Goal: Task Accomplishment & Management: Use online tool/utility

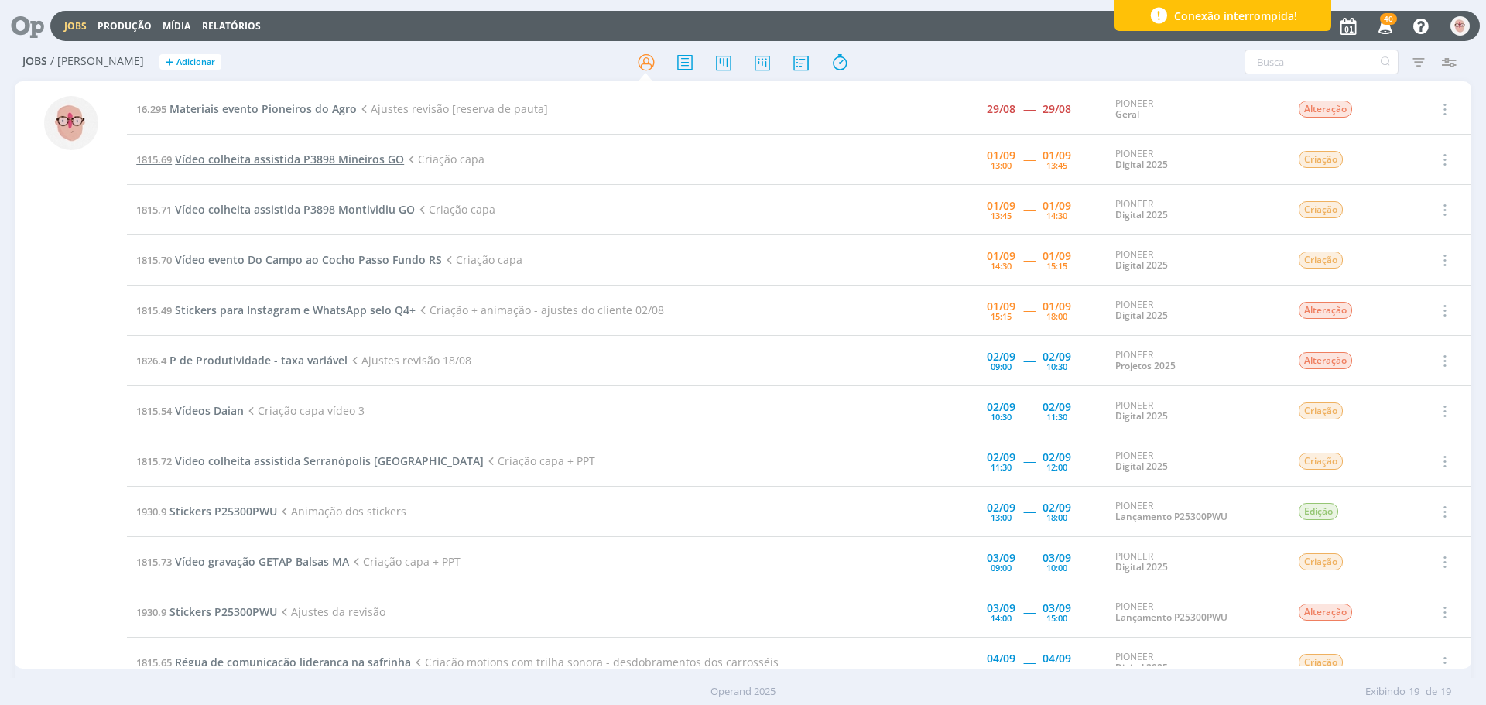
click at [285, 164] on span "Vídeo colheita assistida P3898 Mineiros GO" at bounding box center [289, 159] width 229 height 15
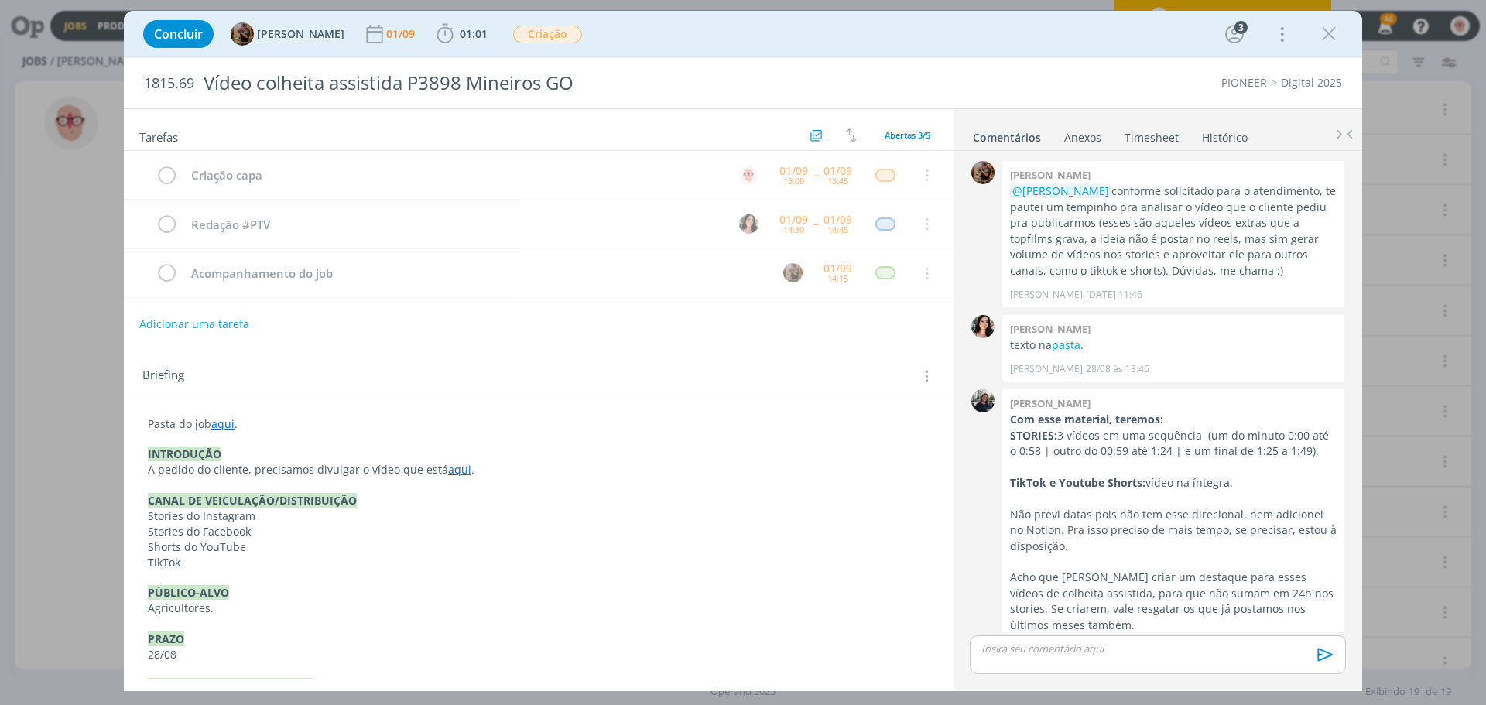
scroll to position [229, 0]
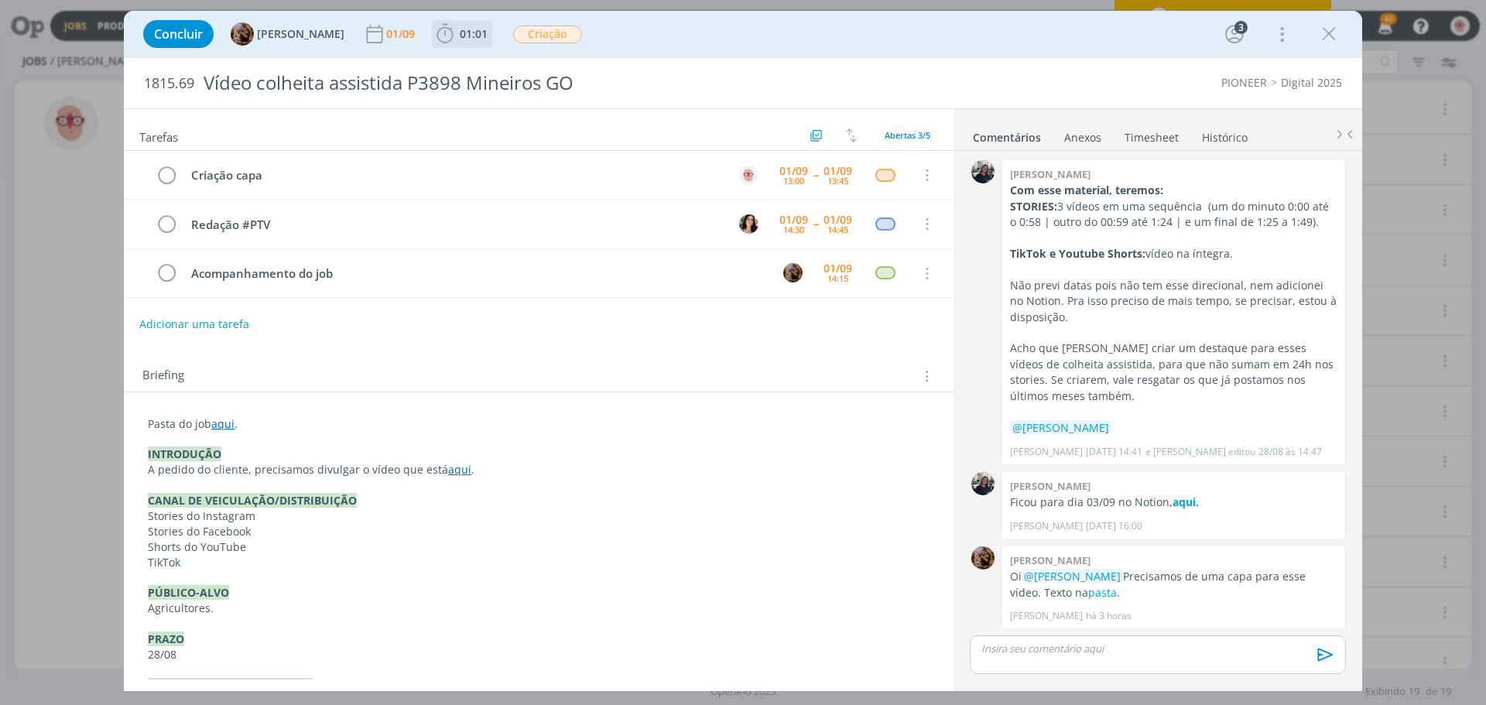
click at [451, 35] on icon "dialog" at bounding box center [445, 33] width 23 height 23
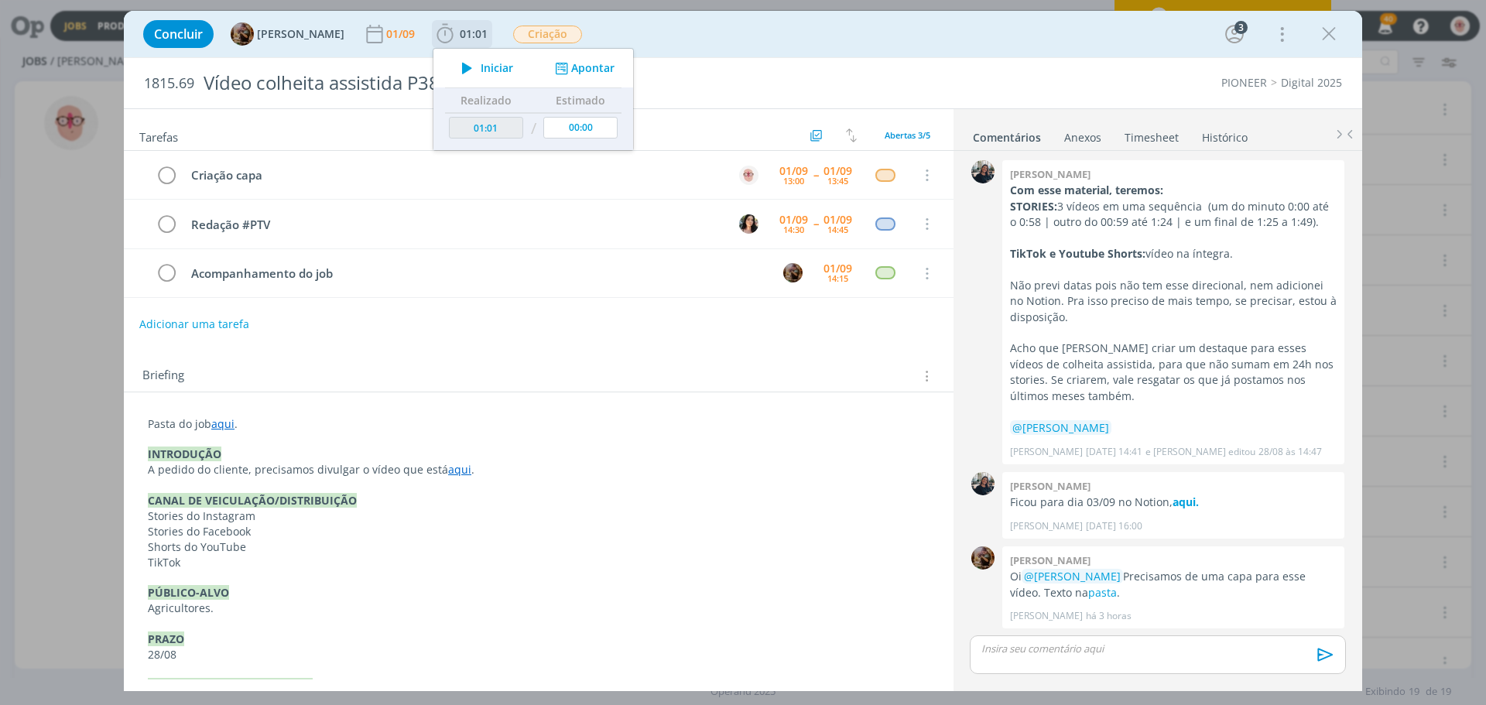
click at [481, 67] on icon "dialog" at bounding box center [467, 68] width 27 height 20
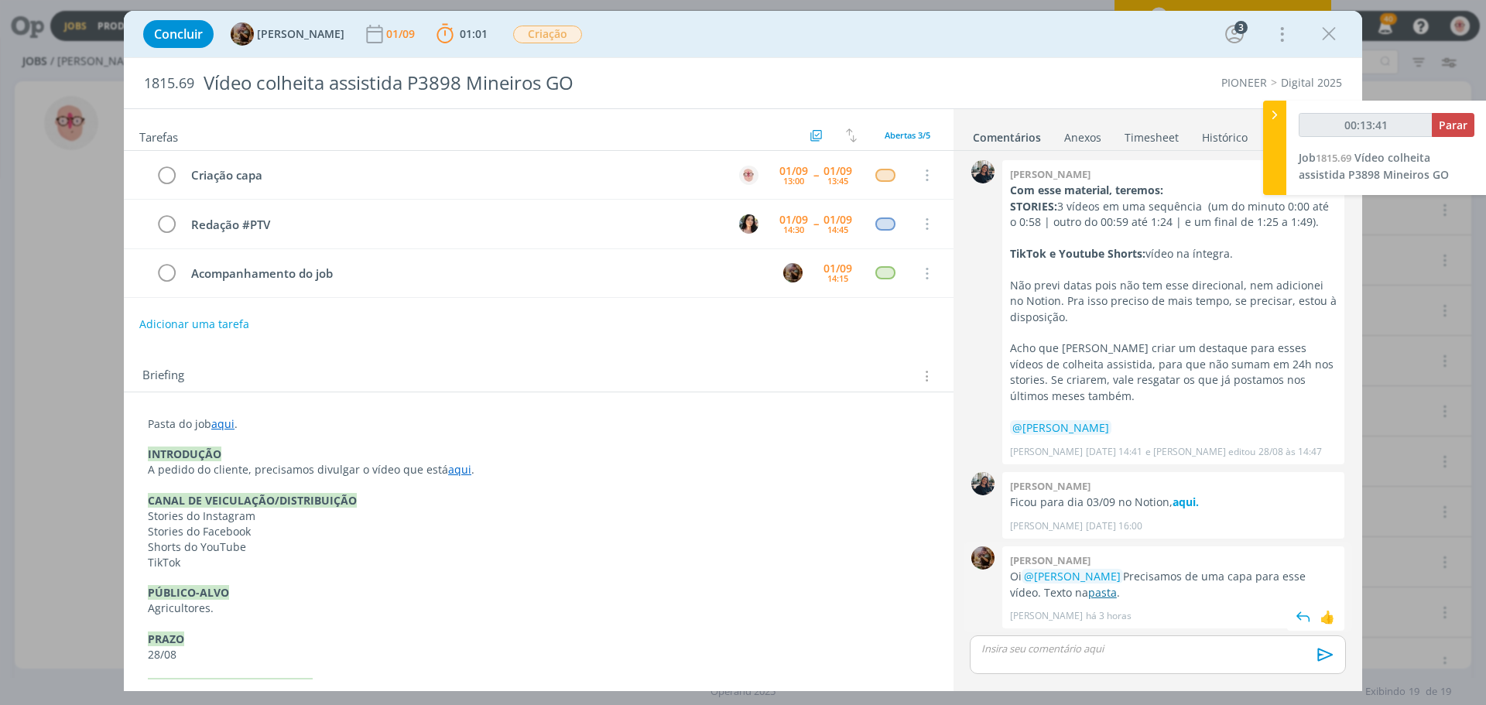
click at [1101, 593] on link "pasta" at bounding box center [1102, 592] width 29 height 15
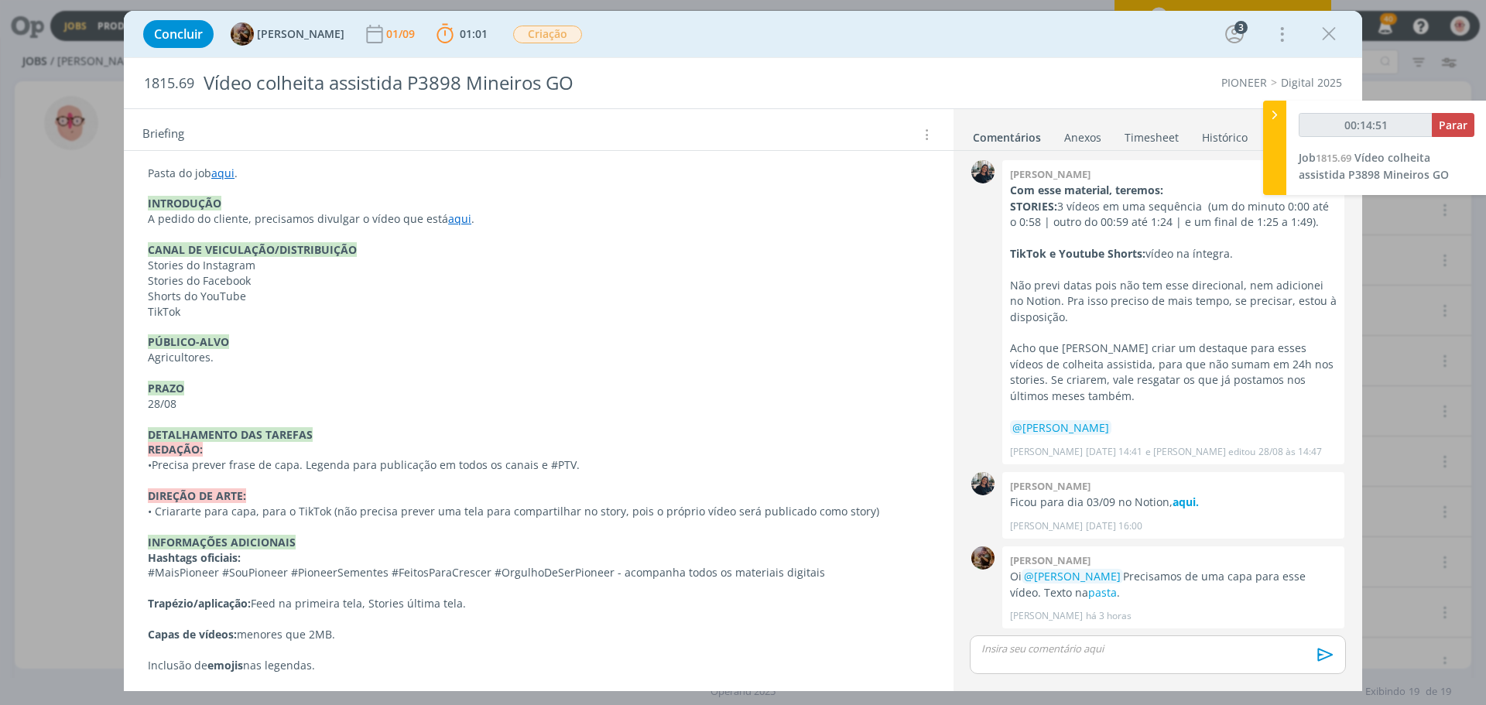
scroll to position [256, 0]
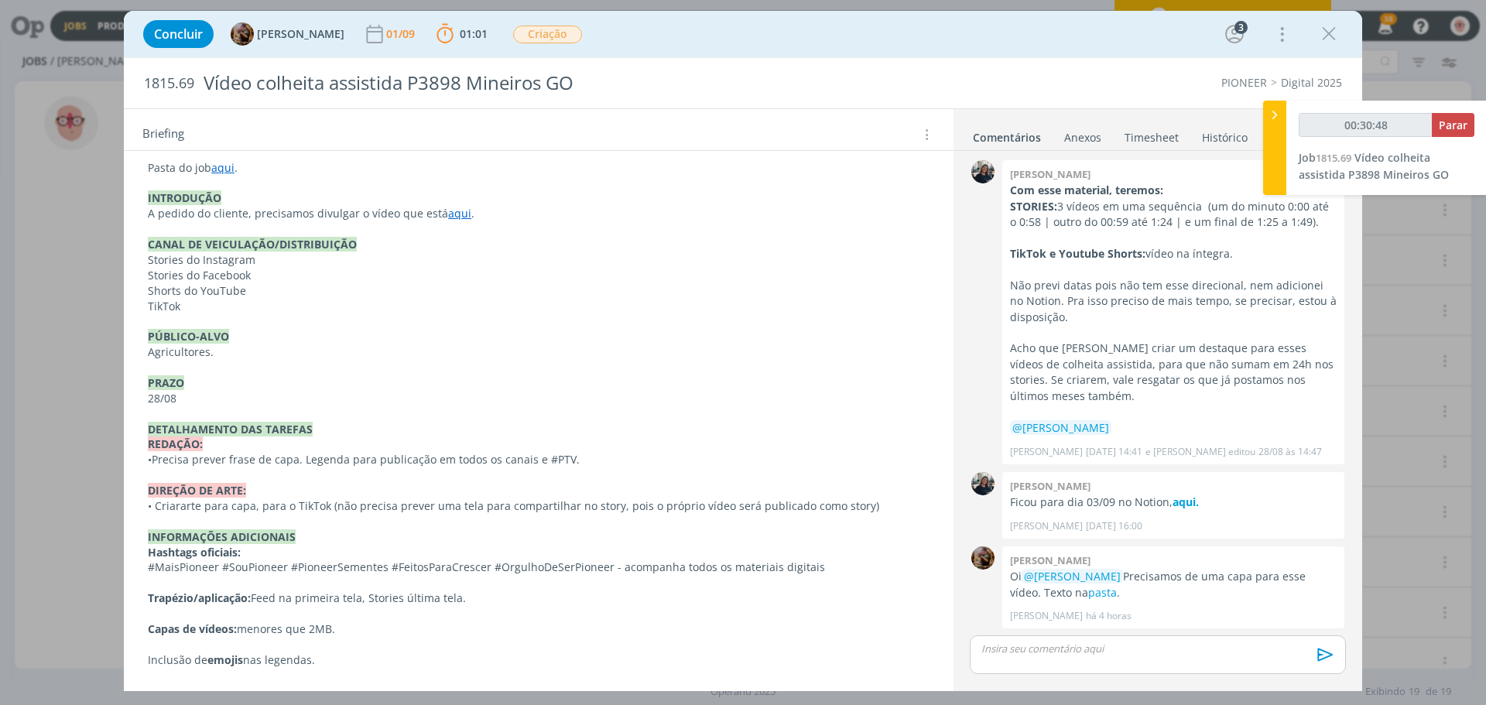
type input "00:31:11"
click at [1463, 125] on span "Parar" at bounding box center [1453, 125] width 29 height 15
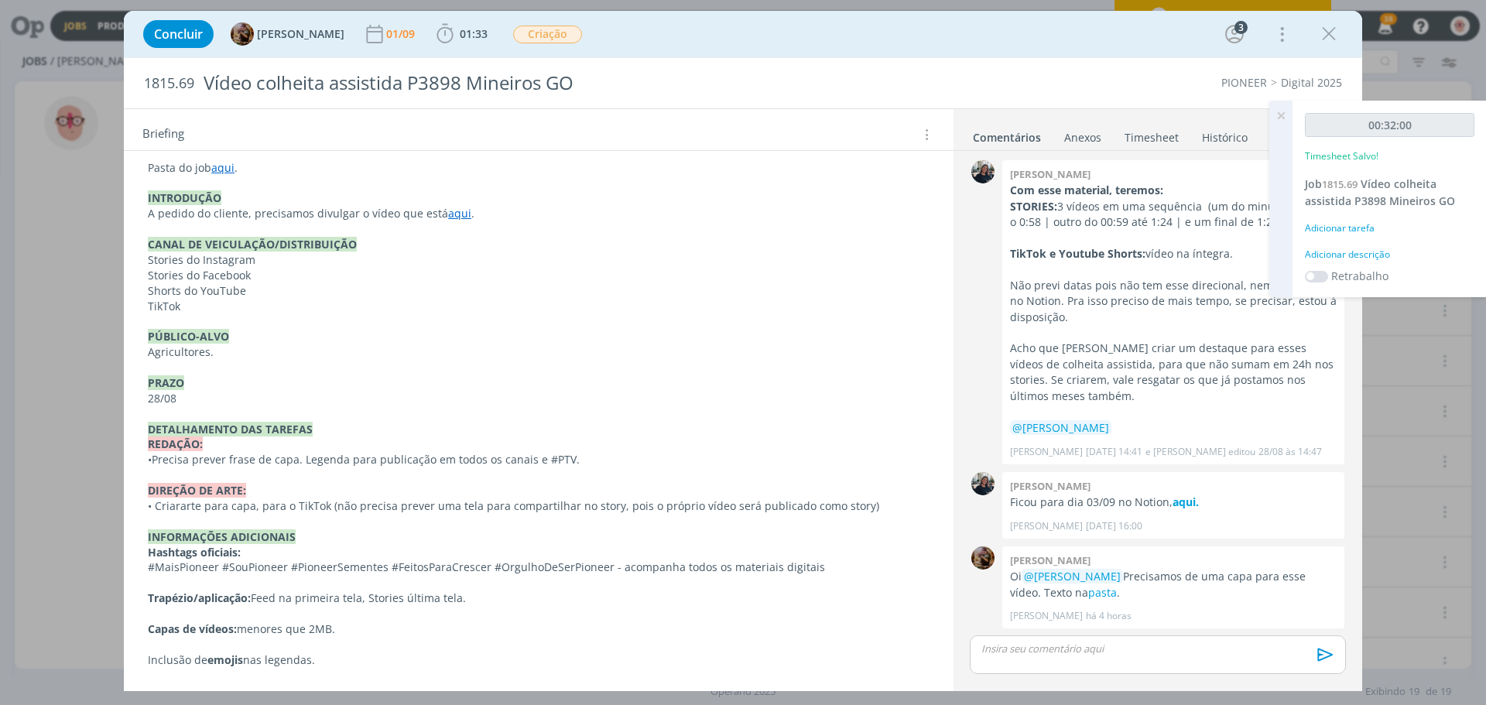
click at [1379, 257] on div "Adicionar descrição" at bounding box center [1390, 255] width 170 height 14
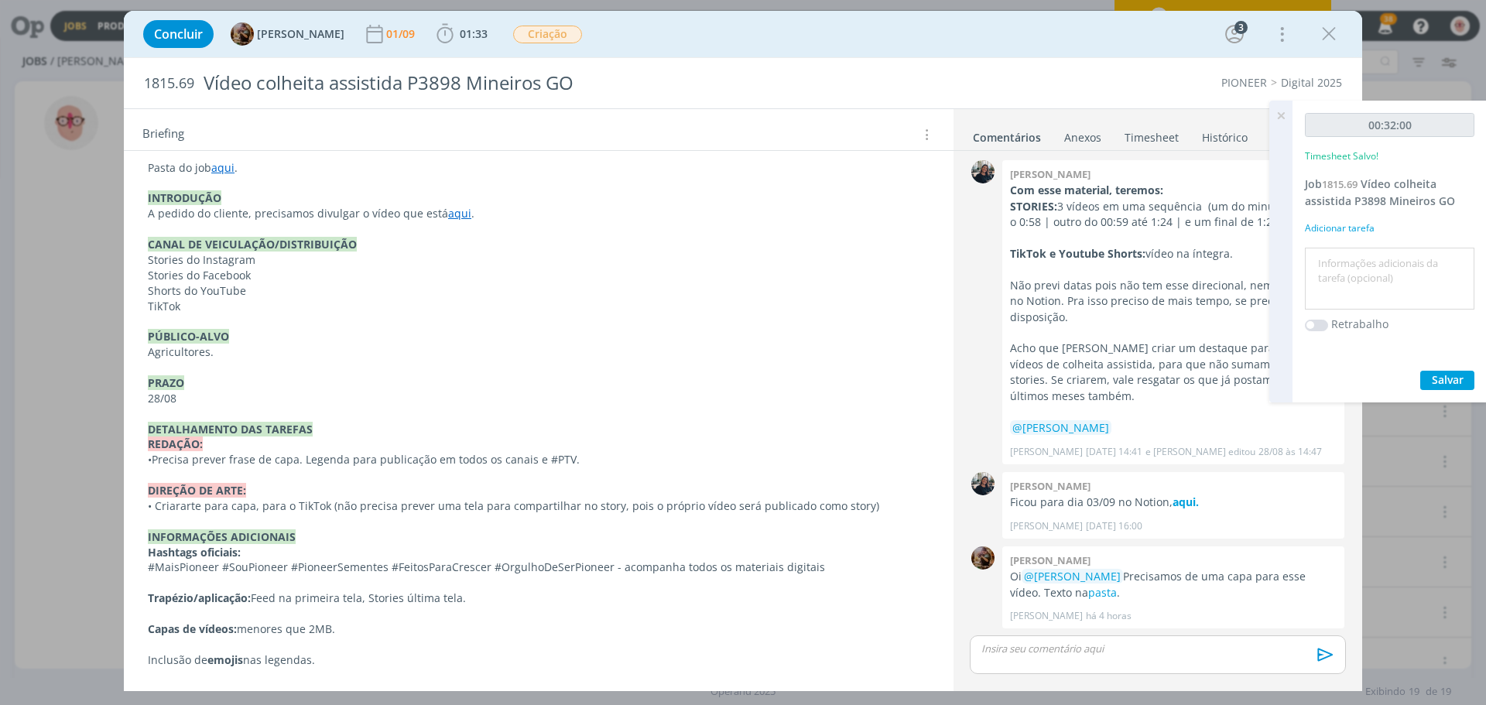
click at [1374, 279] on textarea at bounding box center [1390, 279] width 162 height 55
type textarea "Criação"
click at [1435, 375] on span "Salvar" at bounding box center [1448, 379] width 32 height 15
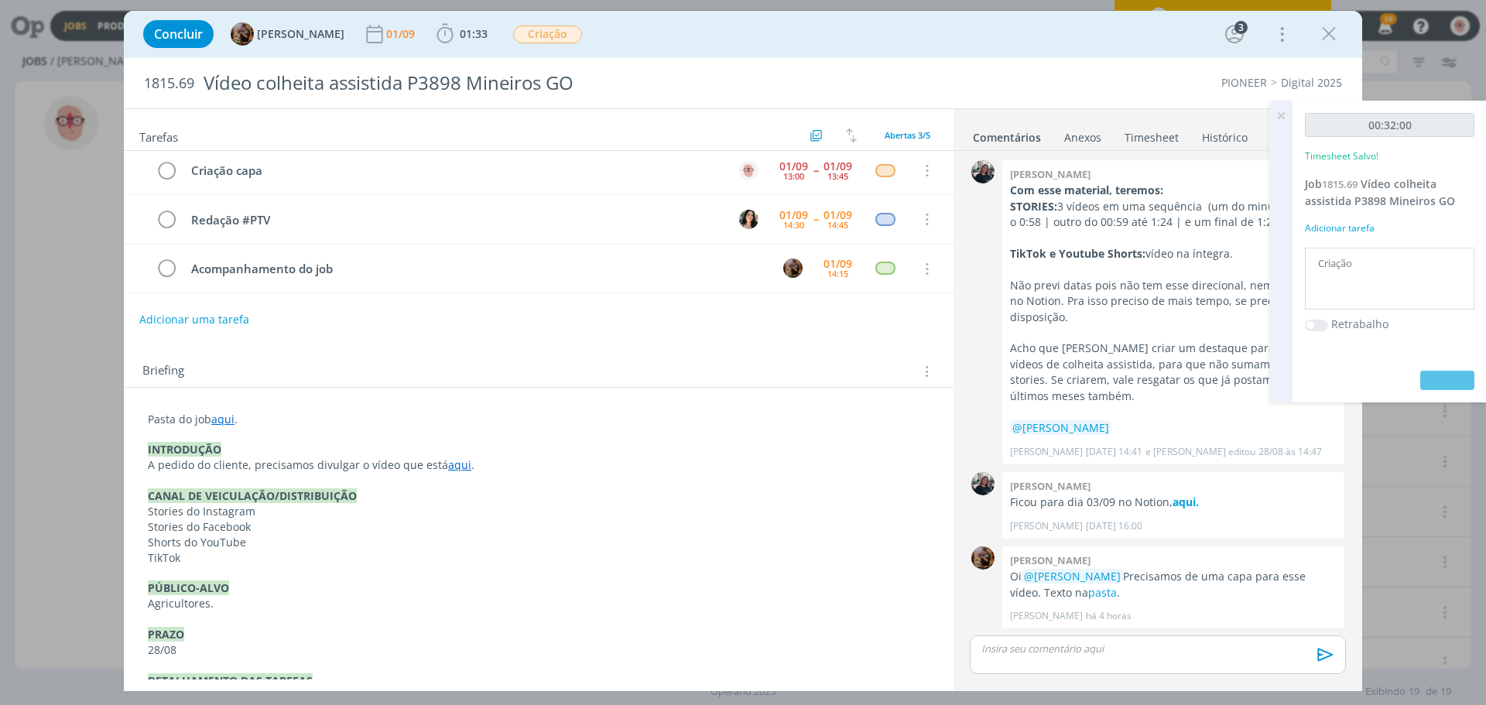
scroll to position [0, 0]
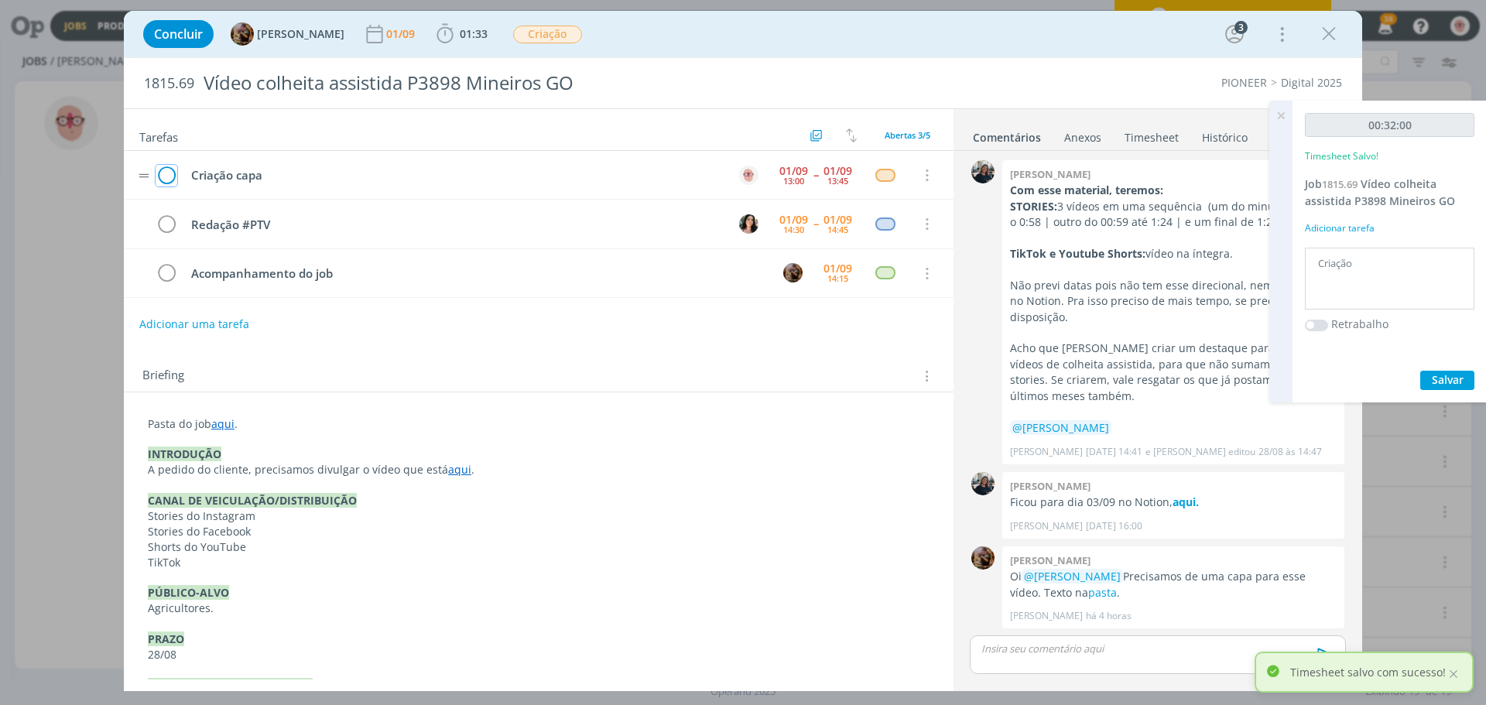
click at [164, 176] on icon "dialog" at bounding box center [167, 175] width 22 height 23
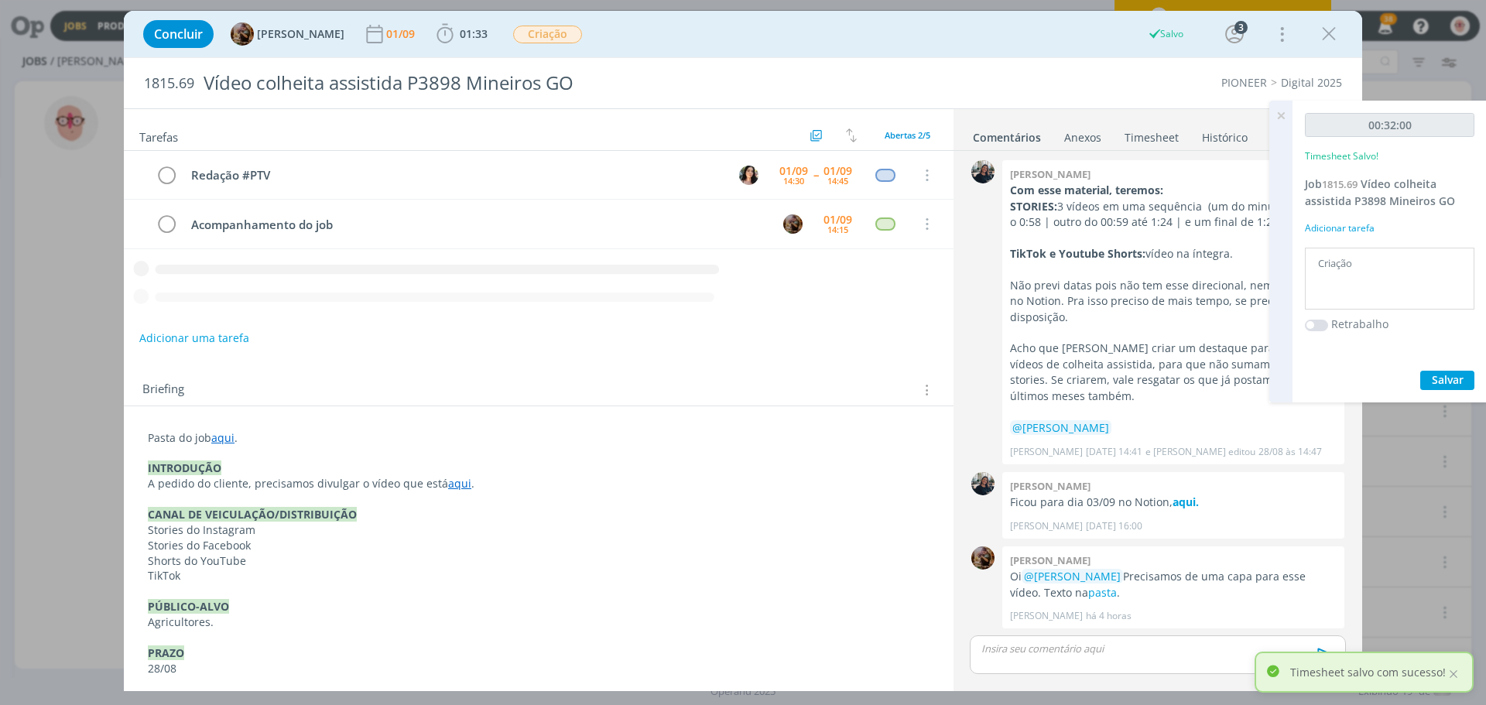
click at [1056, 647] on p "dialog" at bounding box center [1157, 649] width 351 height 14
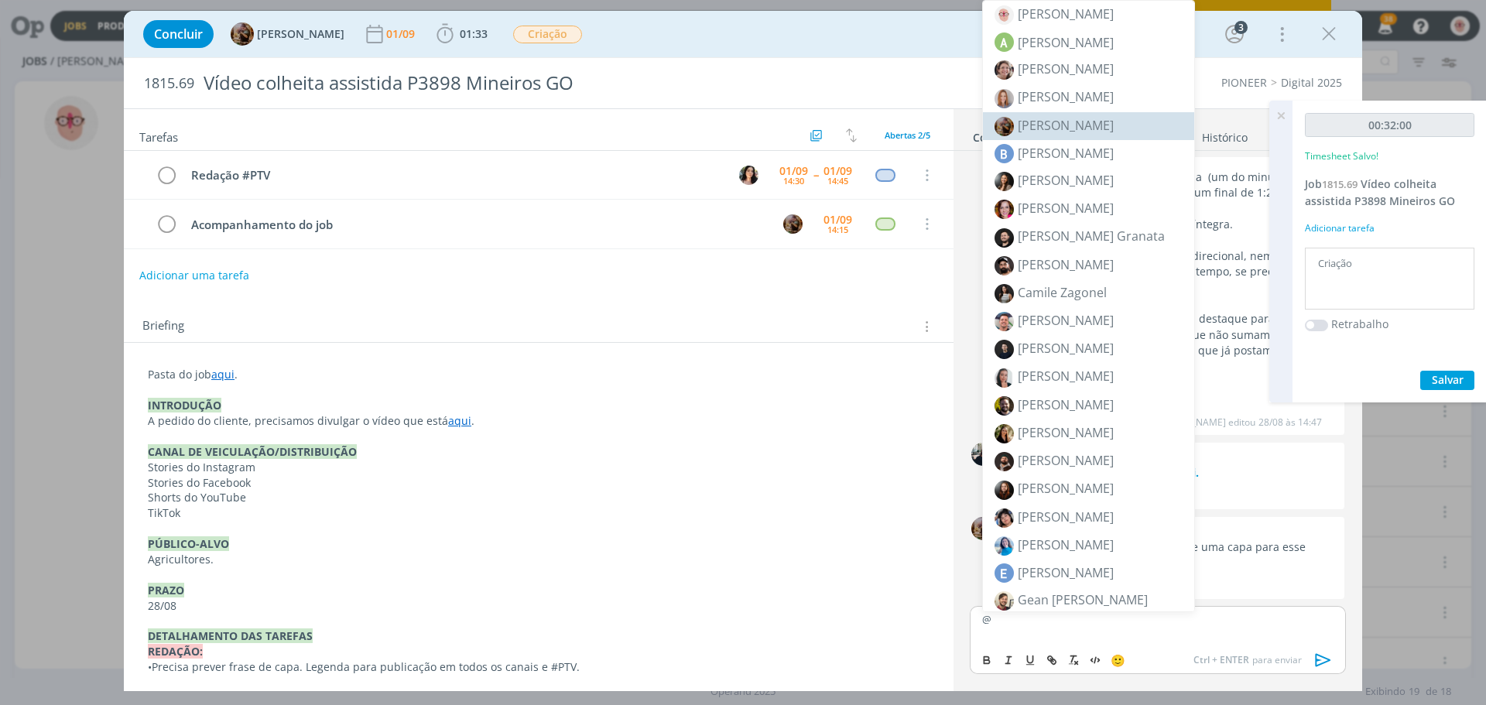
click at [1064, 120] on span "[PERSON_NAME]" at bounding box center [1066, 125] width 96 height 17
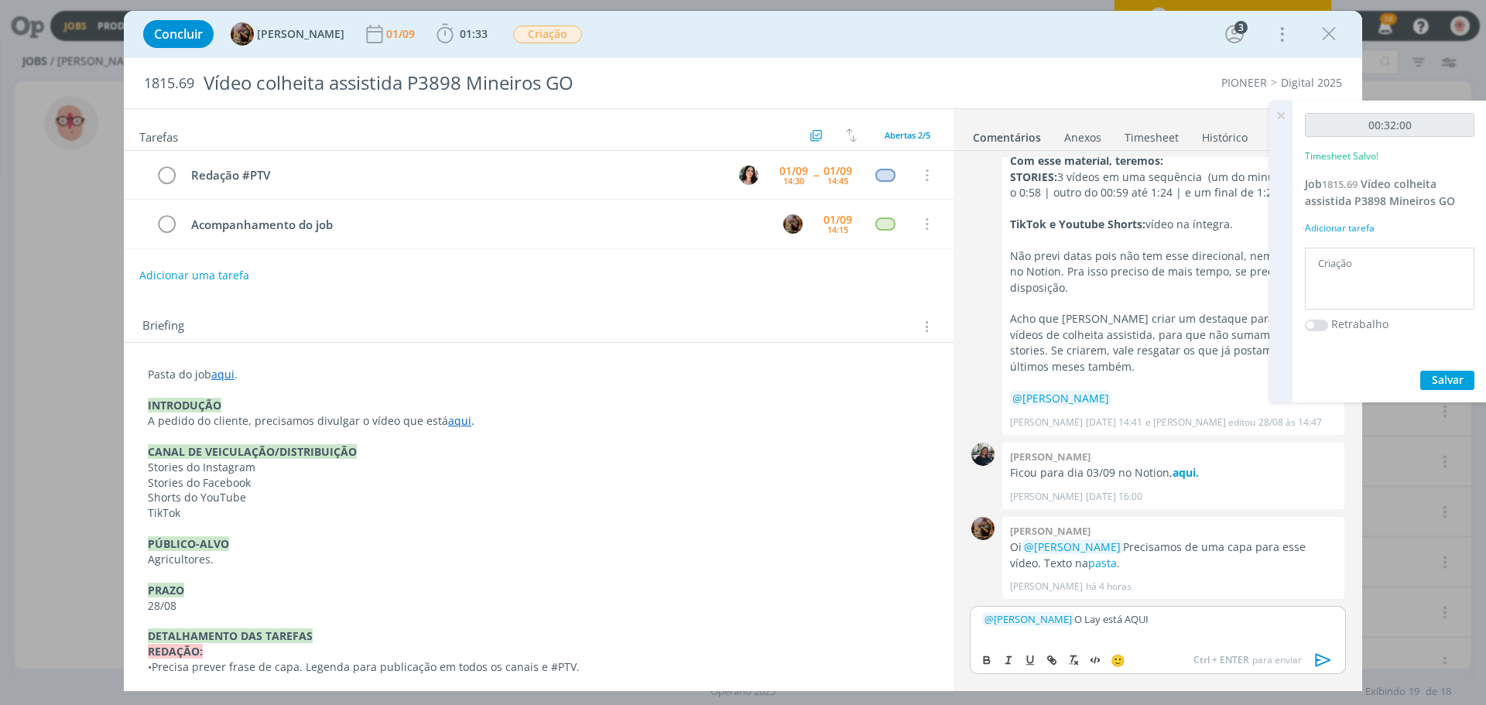
drag, startPoint x: 1140, startPoint y: 615, endPoint x: 1188, endPoint y: 619, distance: 47.4
click at [1188, 619] on p "﻿ @ Amanda Rodrigues ﻿ O Lay está AQUI" at bounding box center [1157, 619] width 351 height 14
drag, startPoint x: 1165, startPoint y: 618, endPoint x: 1141, endPoint y: 618, distance: 24.0
click at [1141, 618] on p "﻿ @ Amanda Rodrigues ﻿ O Lay está AQUI" at bounding box center [1157, 619] width 351 height 14
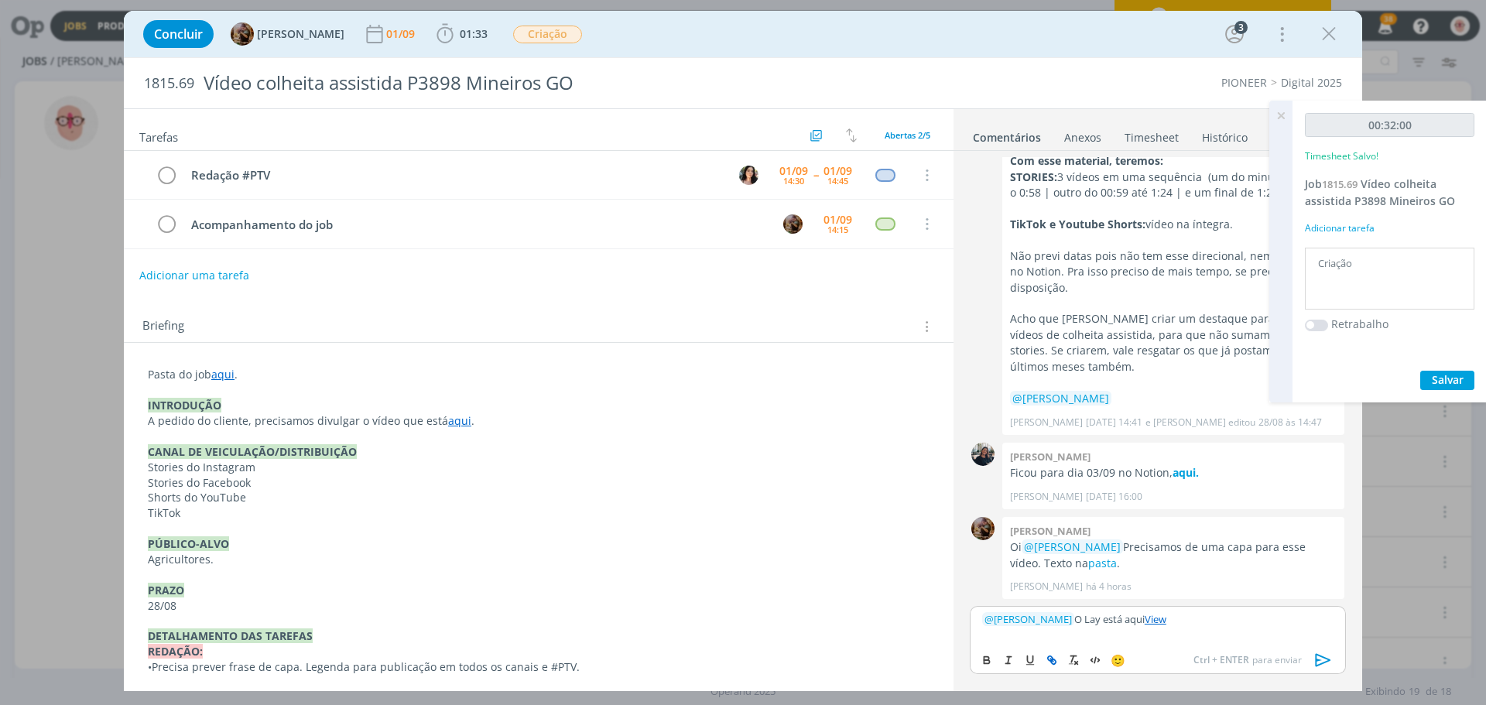
click at [1325, 663] on icon "dialog" at bounding box center [1323, 660] width 15 height 13
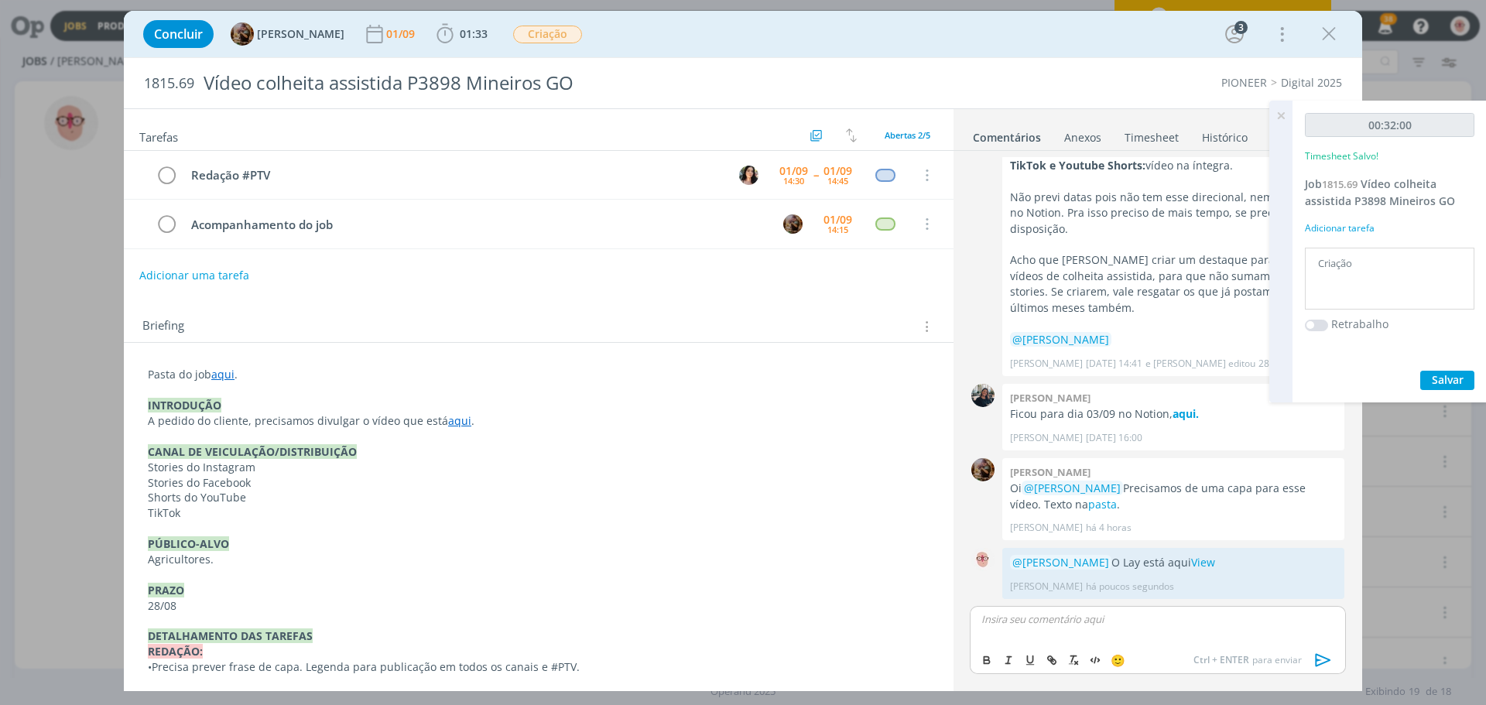
click at [1281, 118] on icon at bounding box center [1281, 116] width 28 height 30
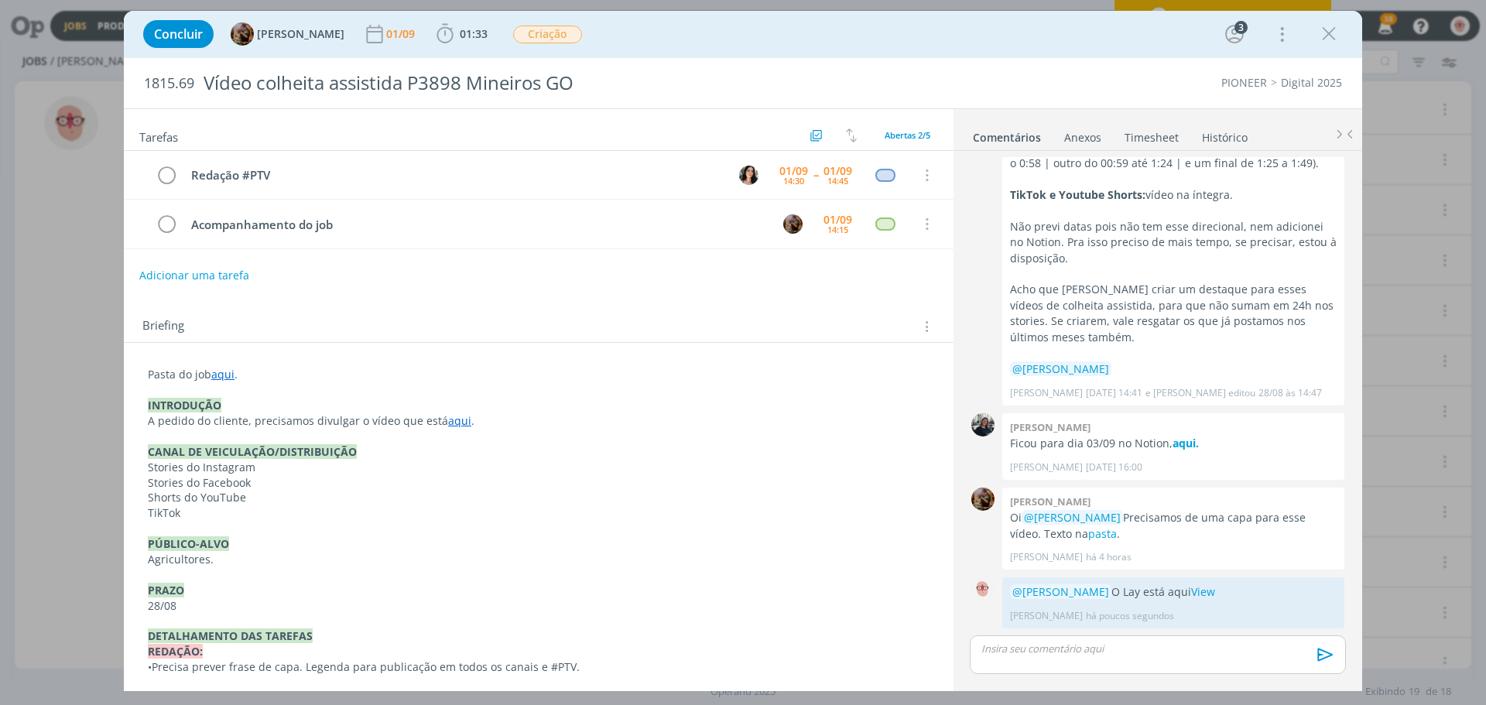
scroll to position [288, 0]
click at [1340, 31] on icon "dialog" at bounding box center [1329, 33] width 23 height 23
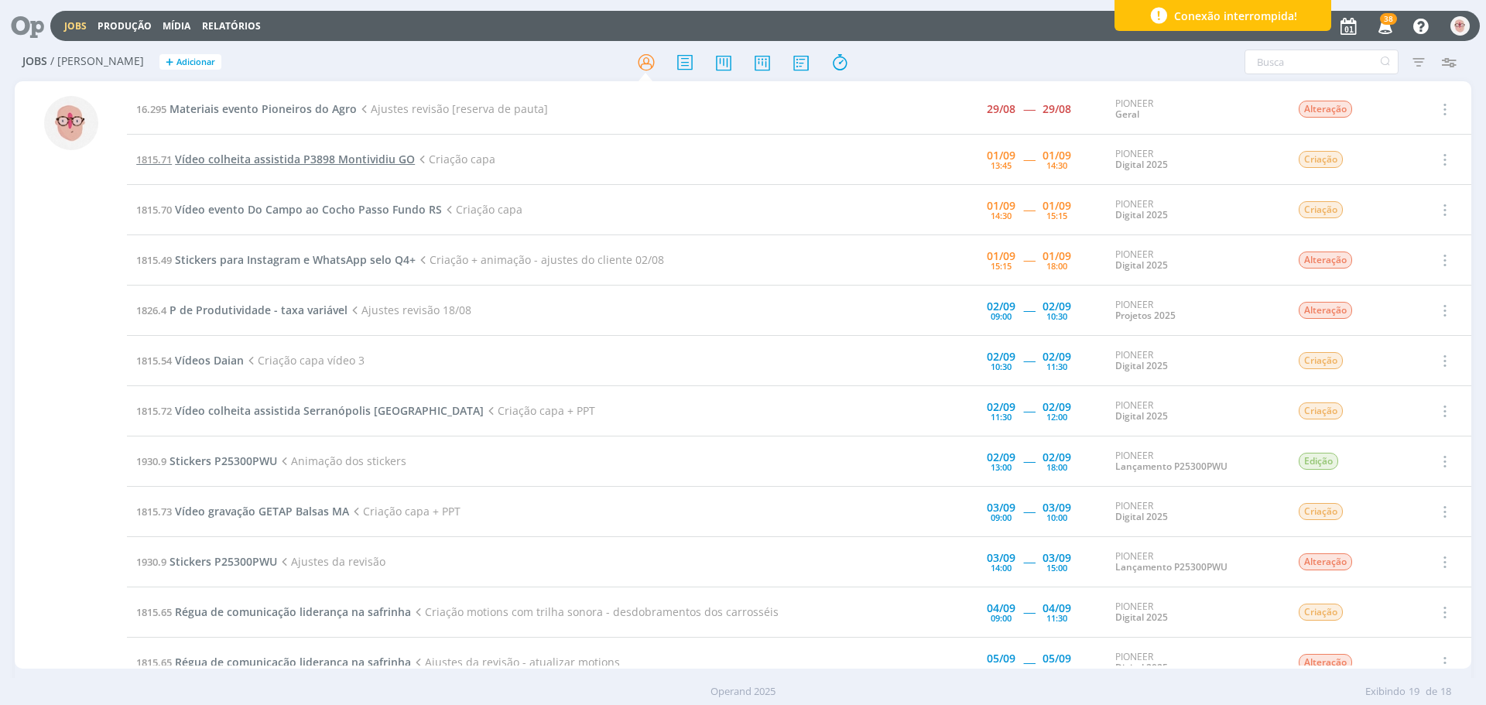
click at [348, 156] on span "Vídeo colheita assistida P3898 Montividiu GO" at bounding box center [295, 159] width 240 height 15
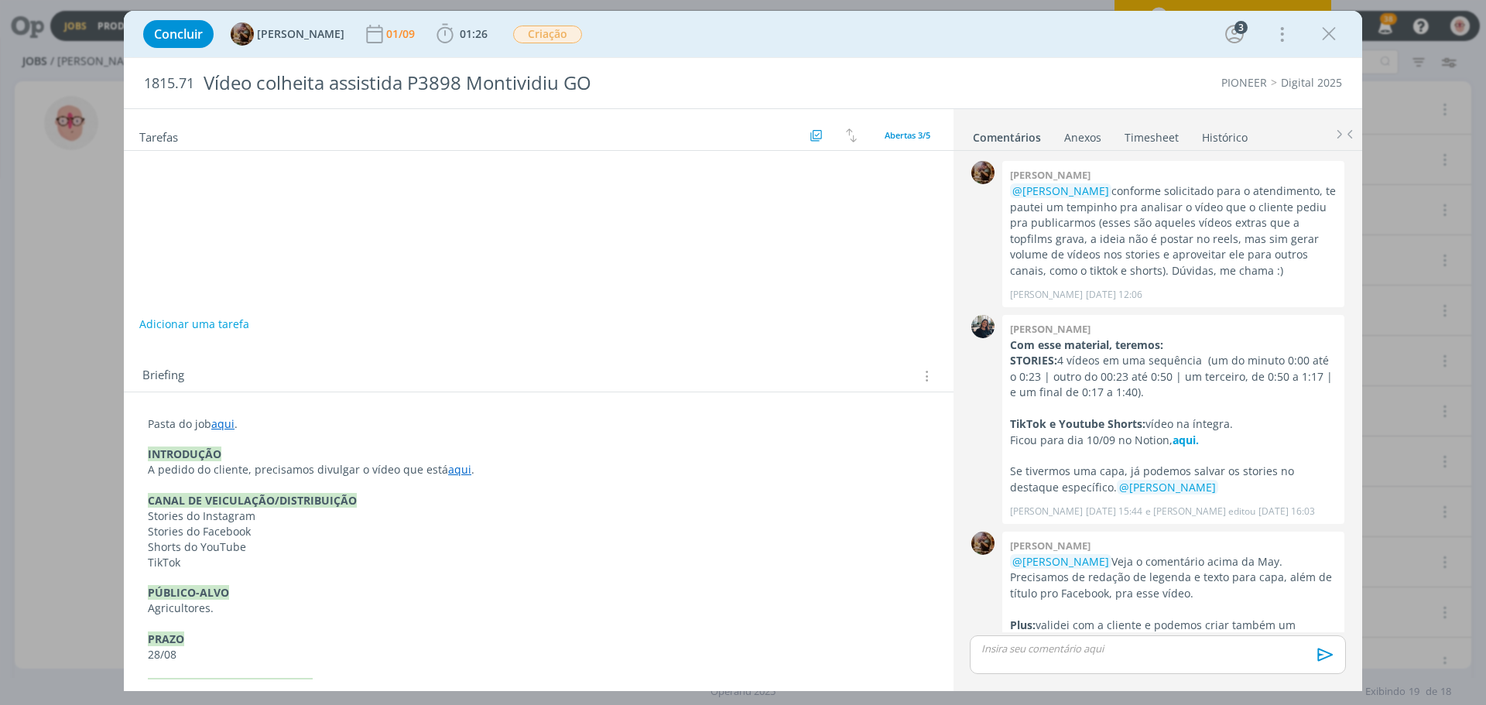
scroll to position [250, 0]
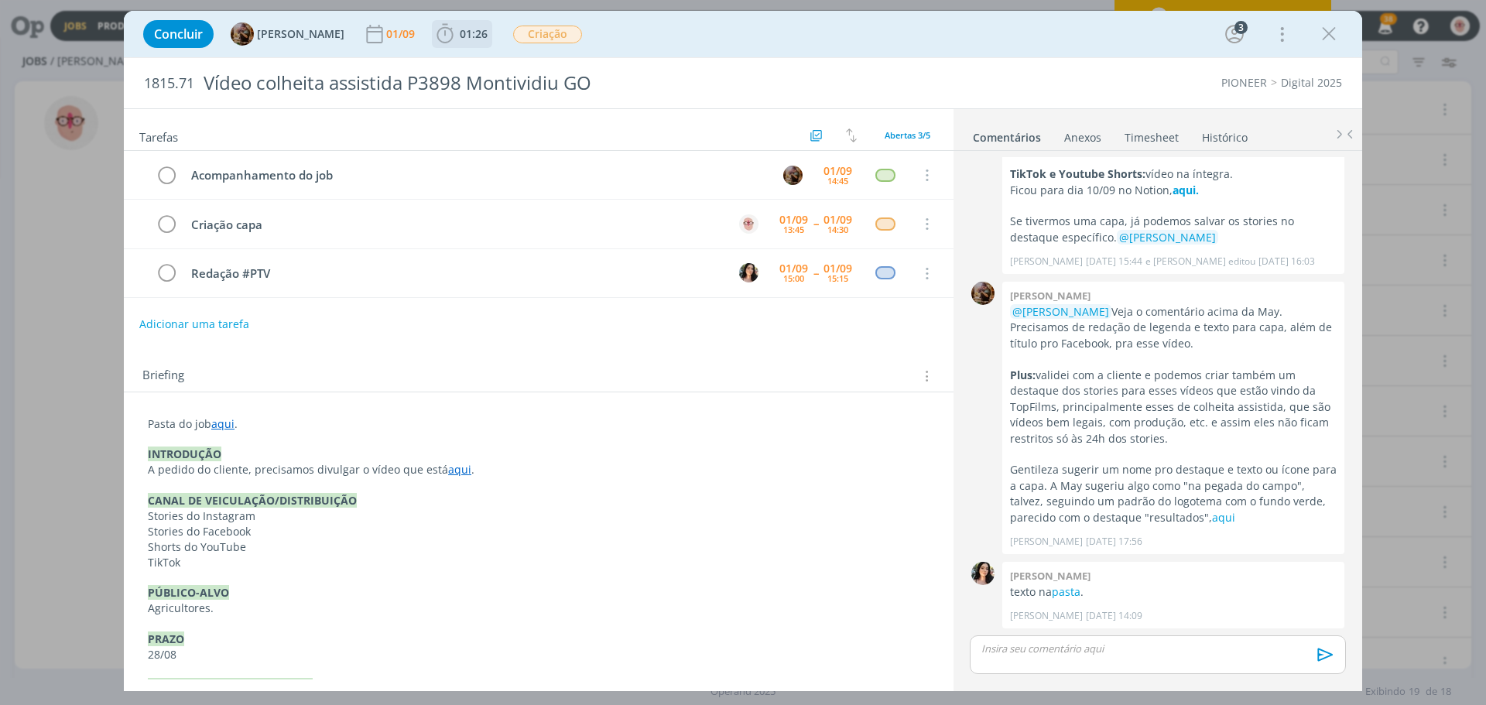
click at [457, 33] on icon "dialog" at bounding box center [445, 33] width 23 height 23
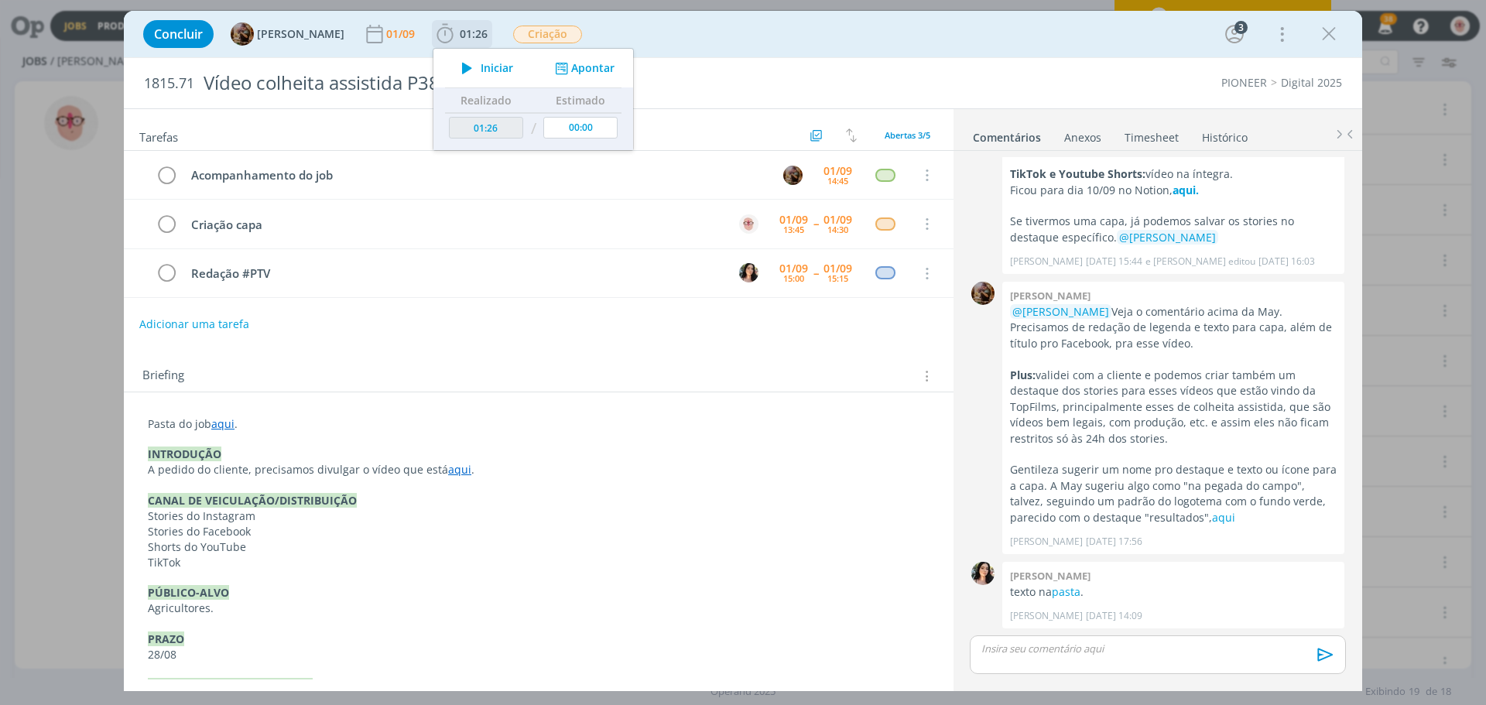
click at [476, 72] on icon "dialog" at bounding box center [467, 68] width 27 height 20
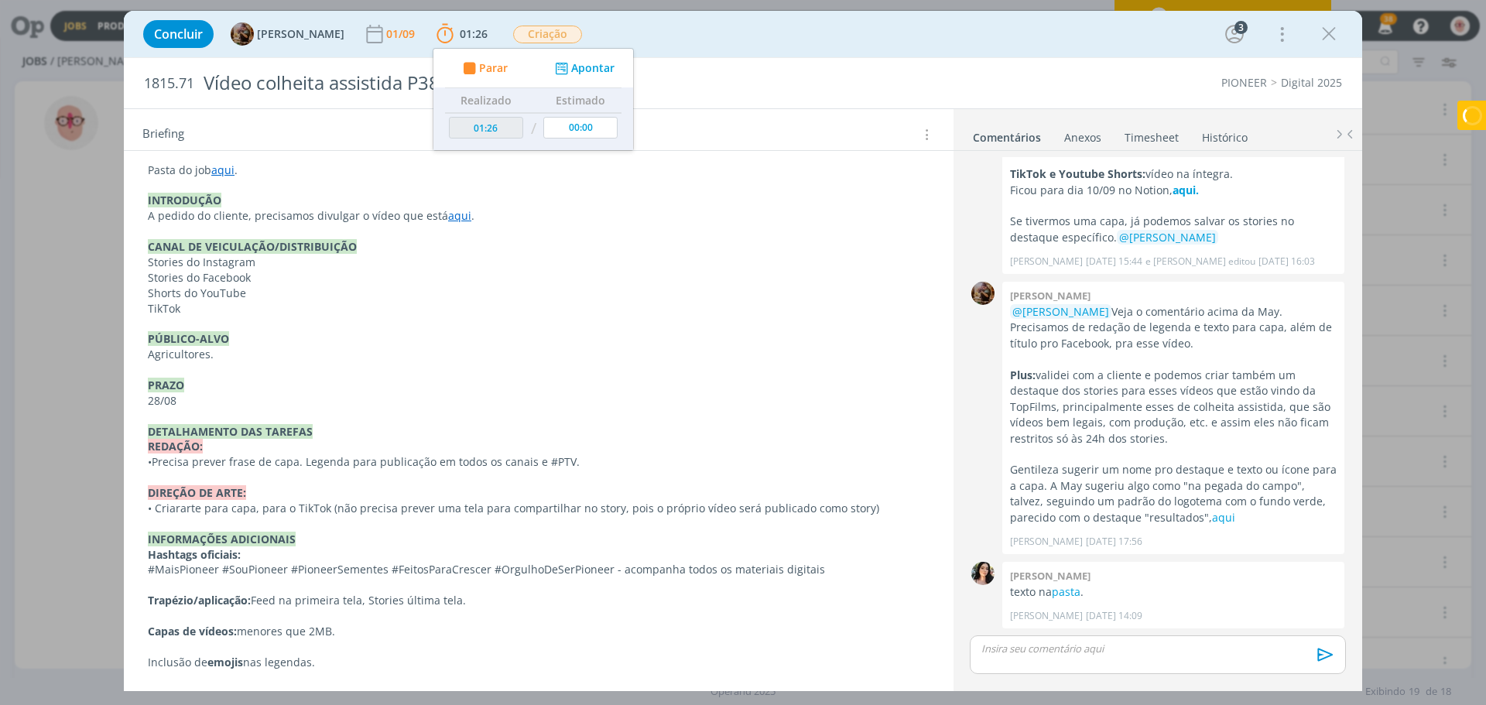
scroll to position [256, 0]
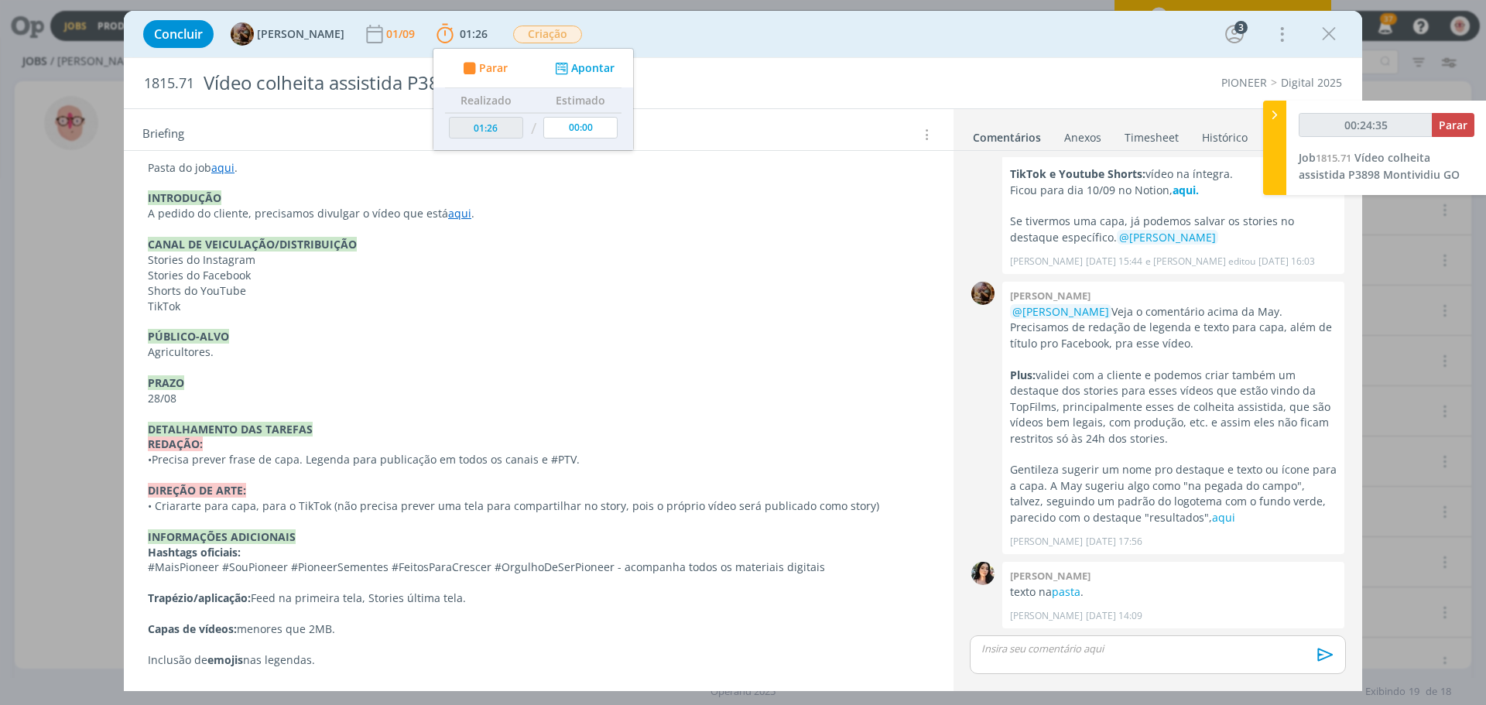
type input "00:25:35"
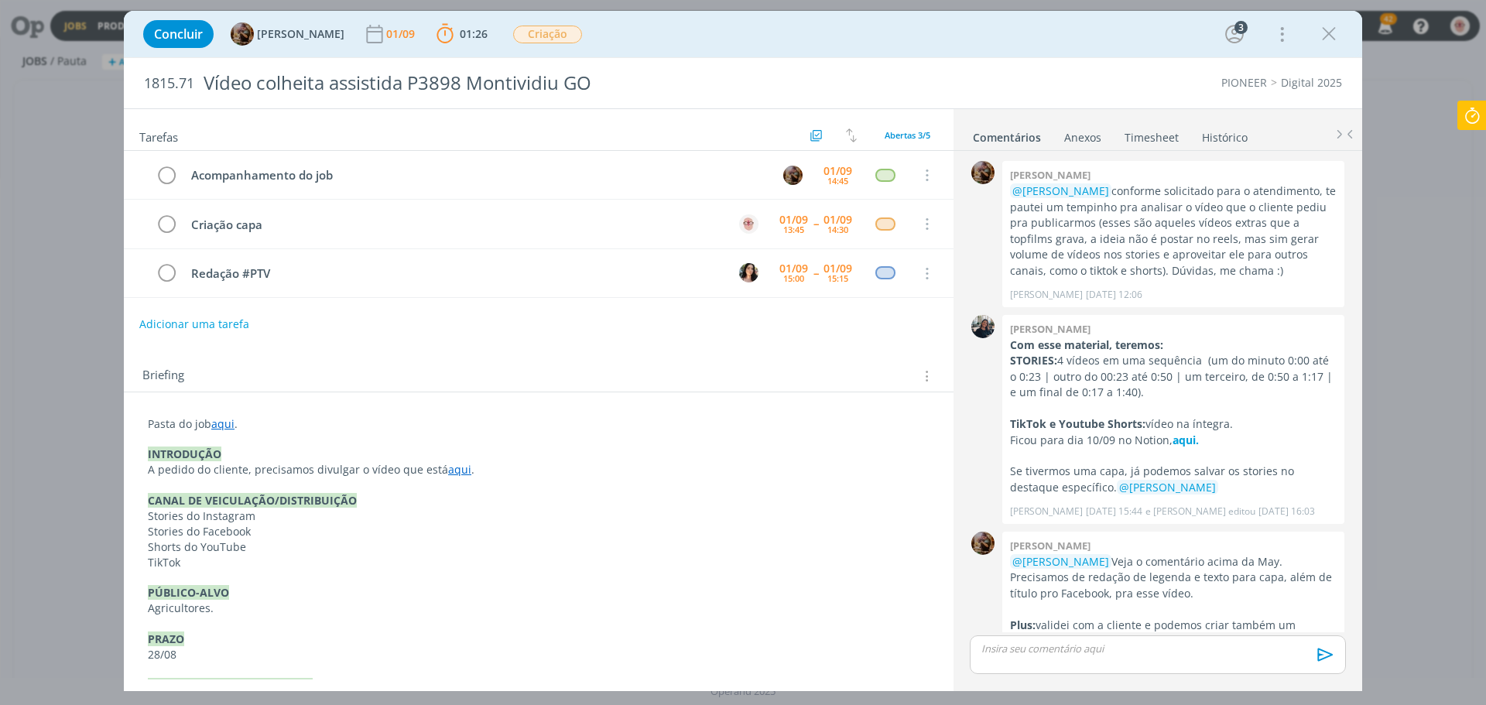
scroll to position [250, 0]
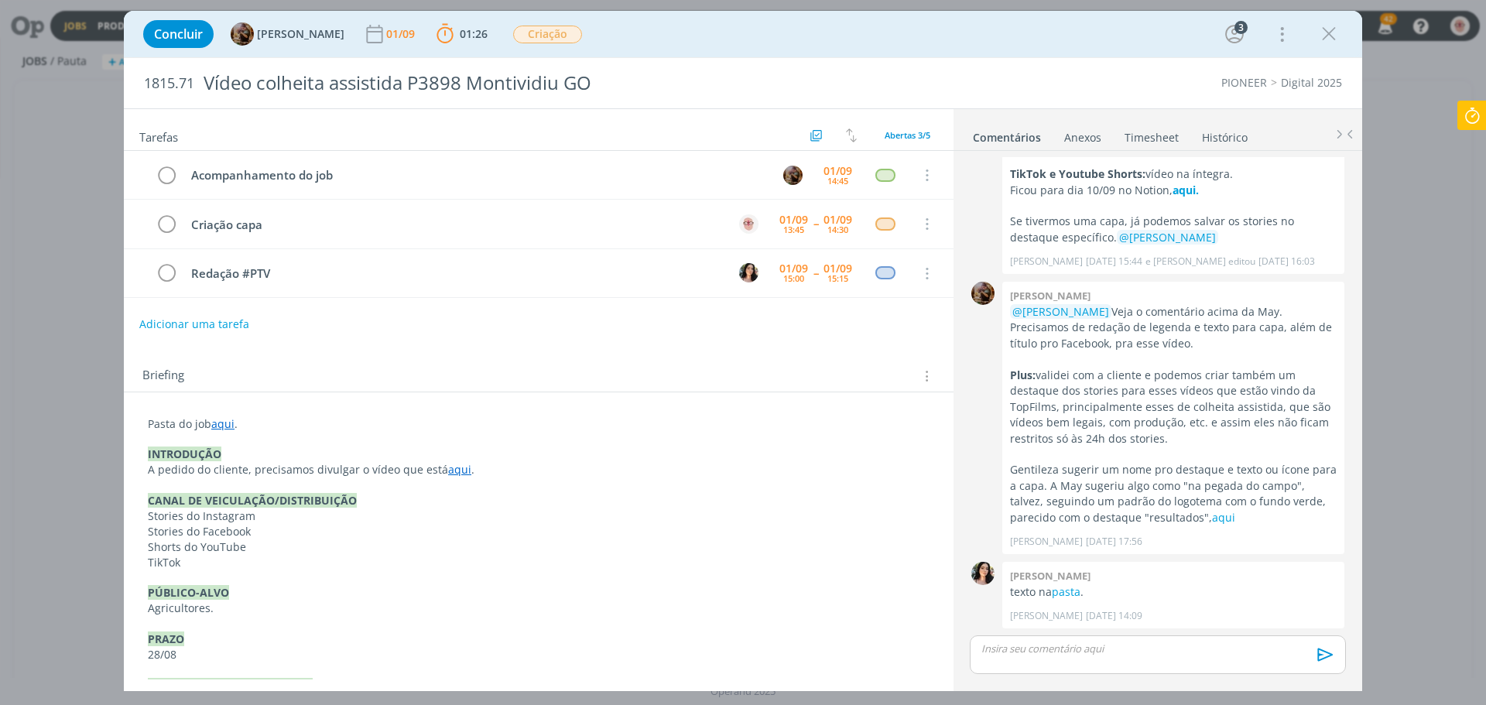
click at [1478, 115] on icon at bounding box center [1472, 116] width 28 height 30
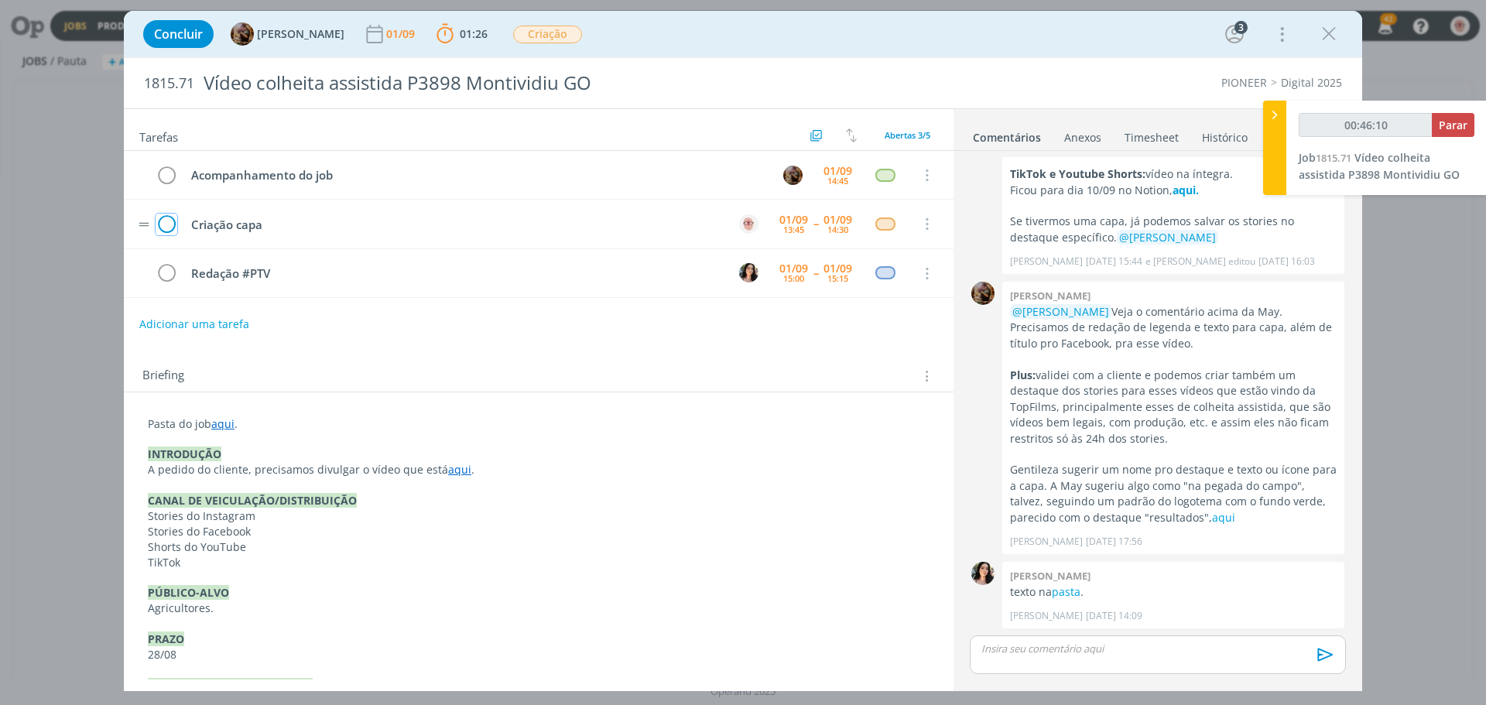
click at [163, 223] on icon "dialog" at bounding box center [167, 224] width 22 height 23
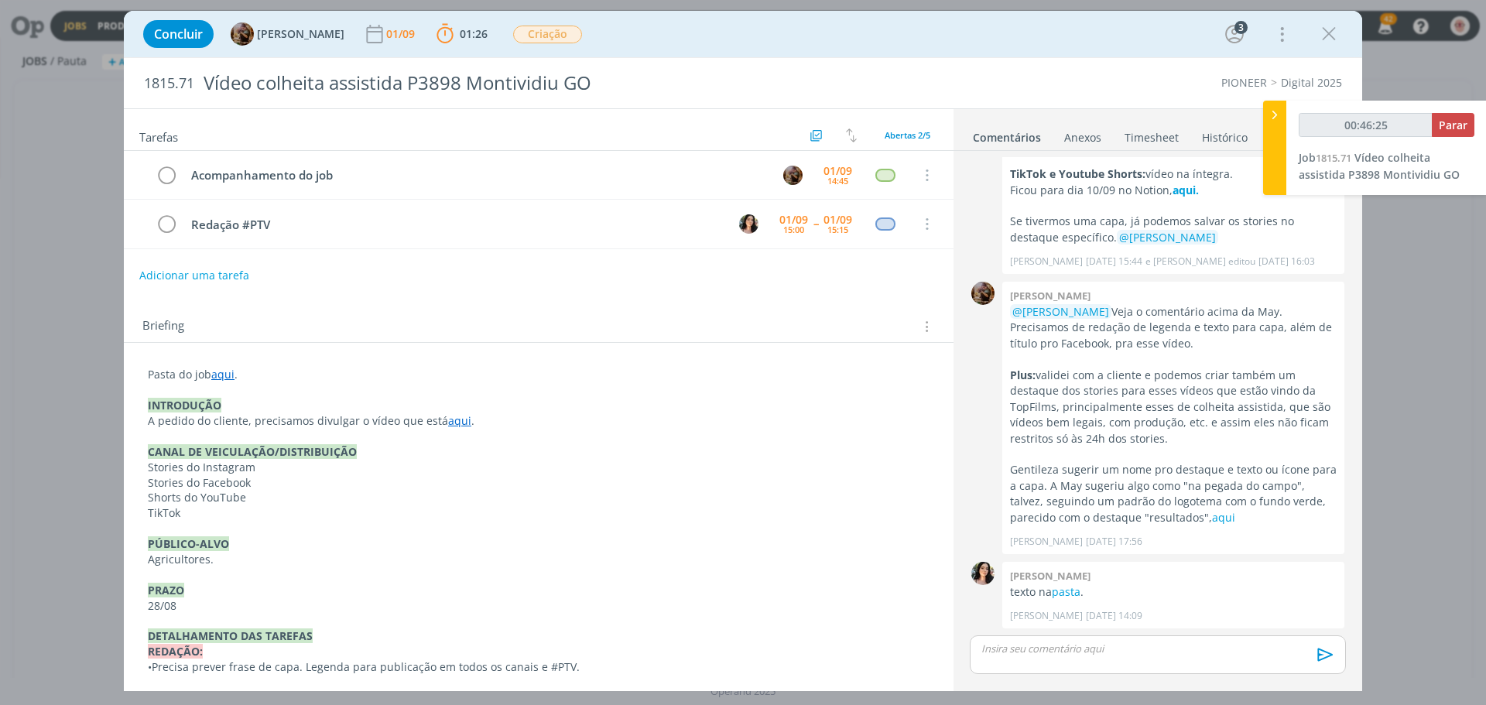
click at [1150, 656] on div "dialog" at bounding box center [1158, 655] width 376 height 39
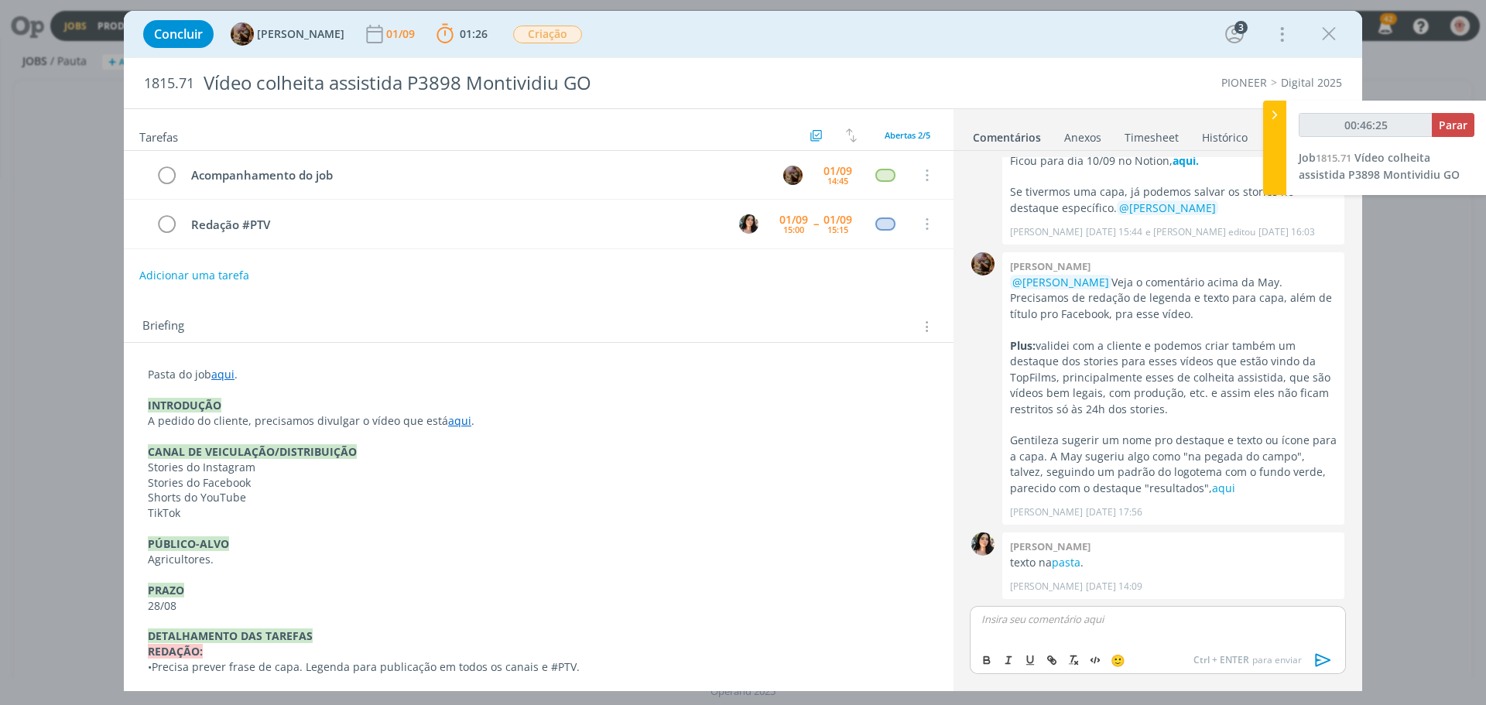
type input "00:46:26"
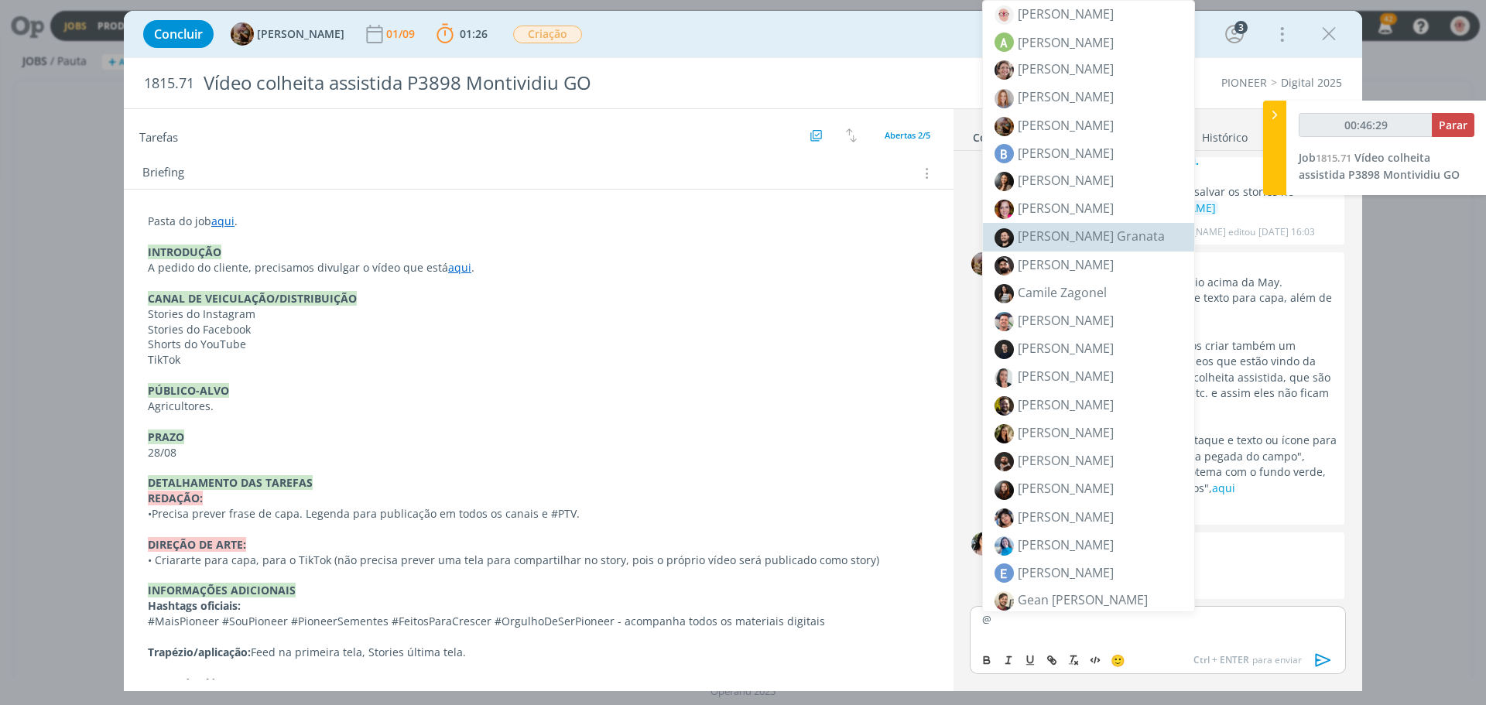
scroll to position [155, 0]
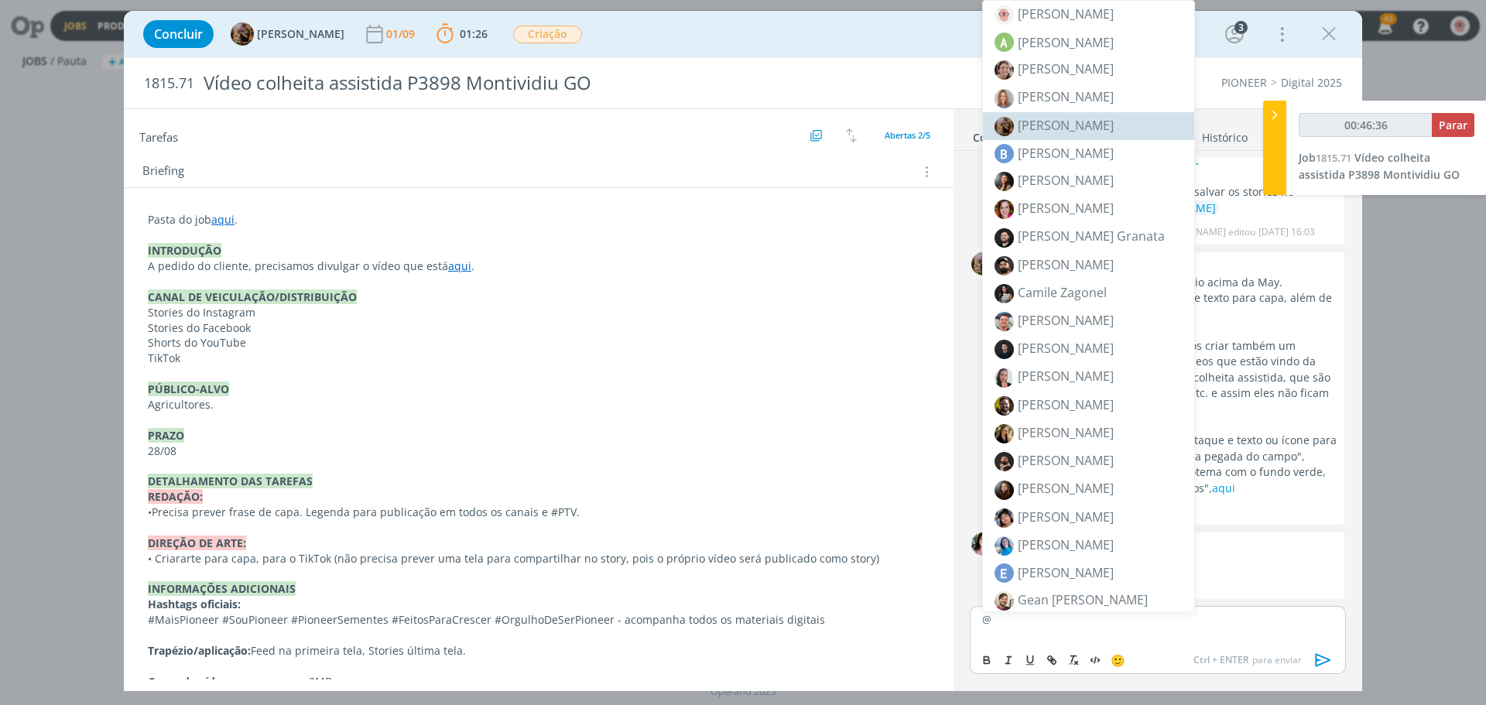
click at [1057, 118] on span "[PERSON_NAME]" at bounding box center [1066, 125] width 96 height 17
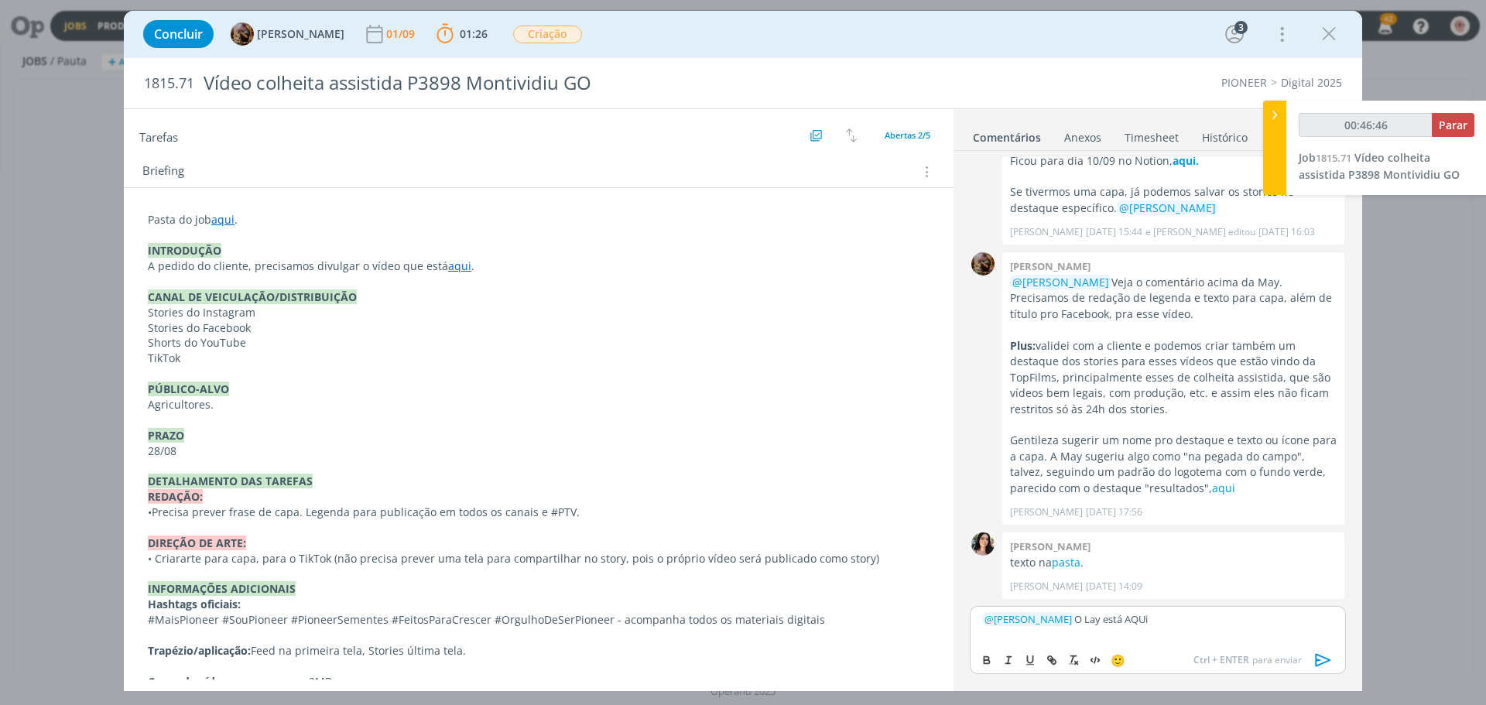
drag, startPoint x: 1143, startPoint y: 622, endPoint x: 1253, endPoint y: 622, distance: 109.2
click at [1253, 622] on p "﻿ @ [PERSON_NAME] ﻿ O Lay está AQUi" at bounding box center [1157, 619] width 351 height 14
click at [1141, 619] on link "View" at bounding box center [1133, 619] width 22 height 14
click at [1327, 663] on icon "dialog" at bounding box center [1323, 660] width 23 height 23
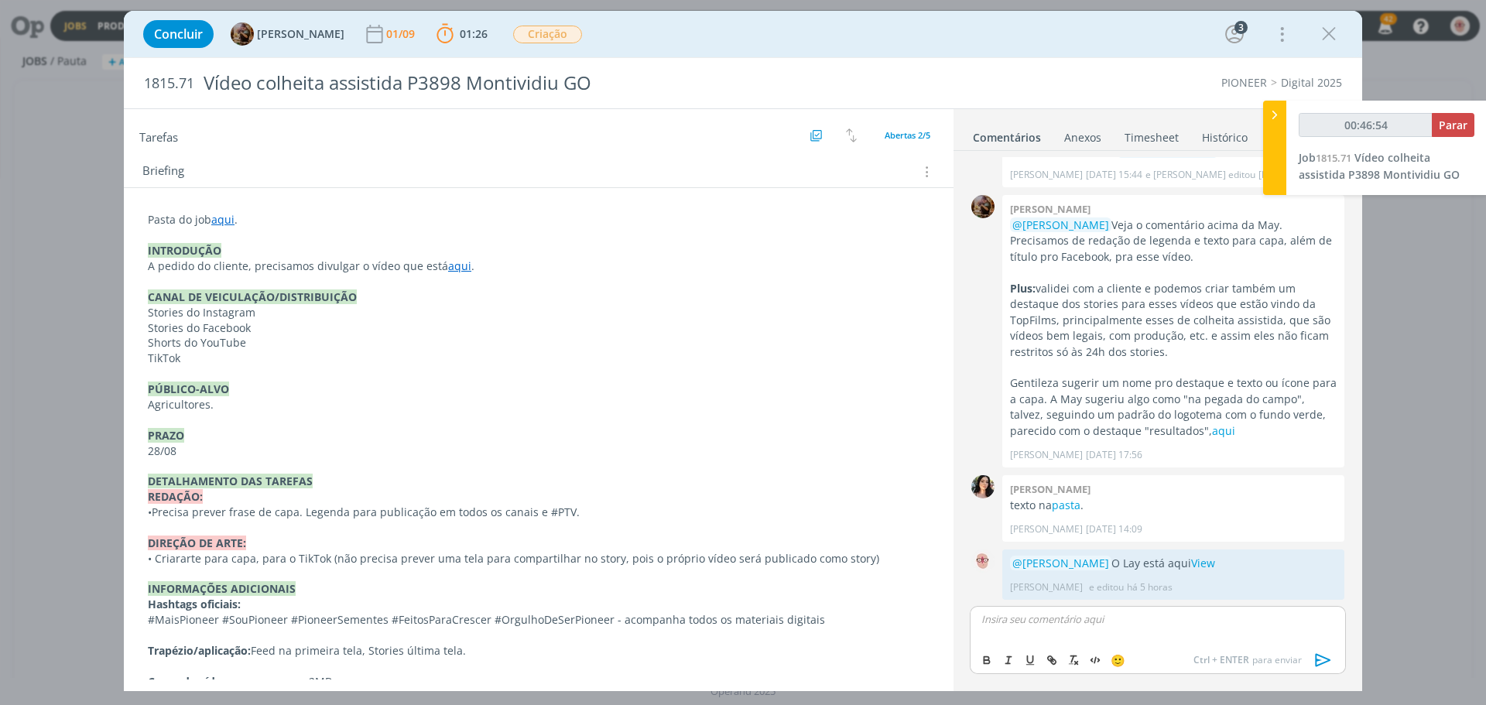
scroll to position [338, 0]
click at [1462, 122] on span "Parar" at bounding box center [1453, 125] width 29 height 15
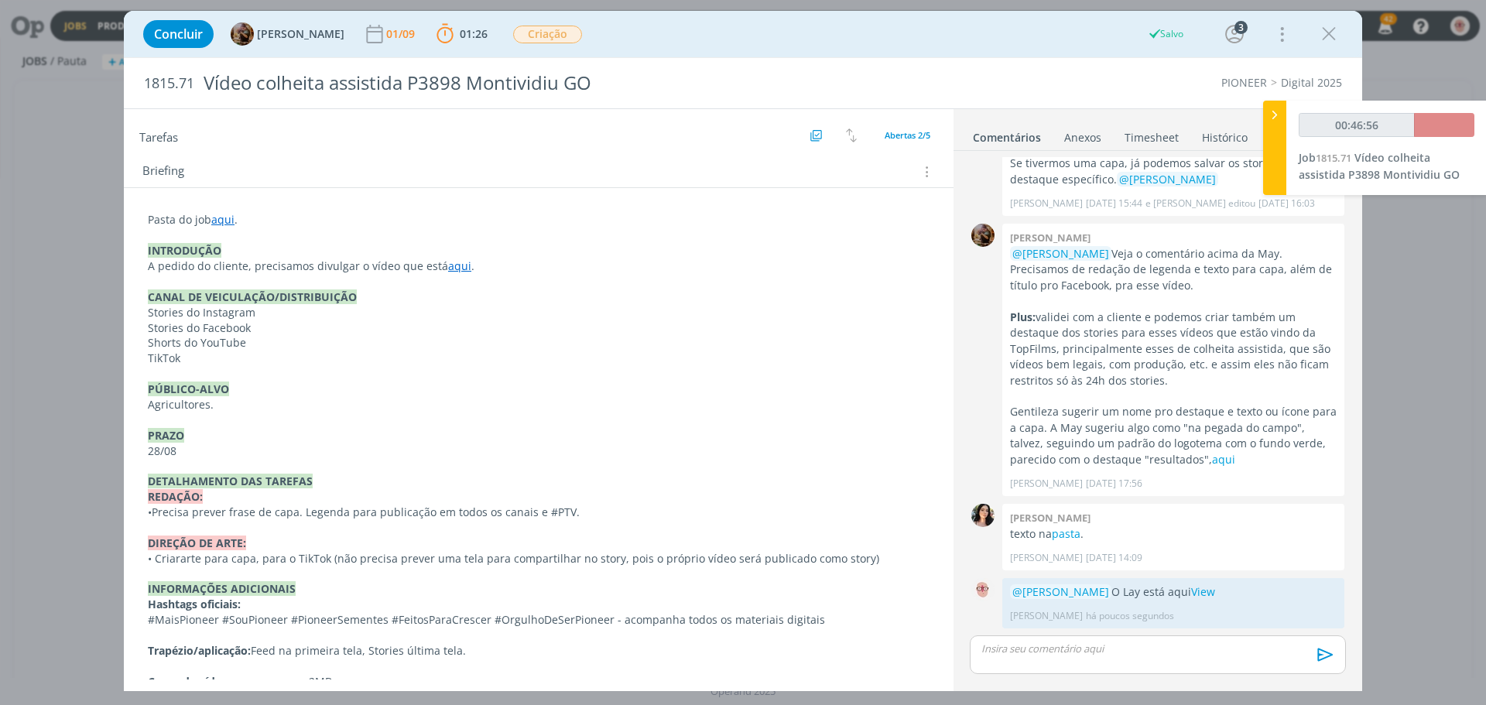
scroll to position [308, 0]
type input "00:47:00"
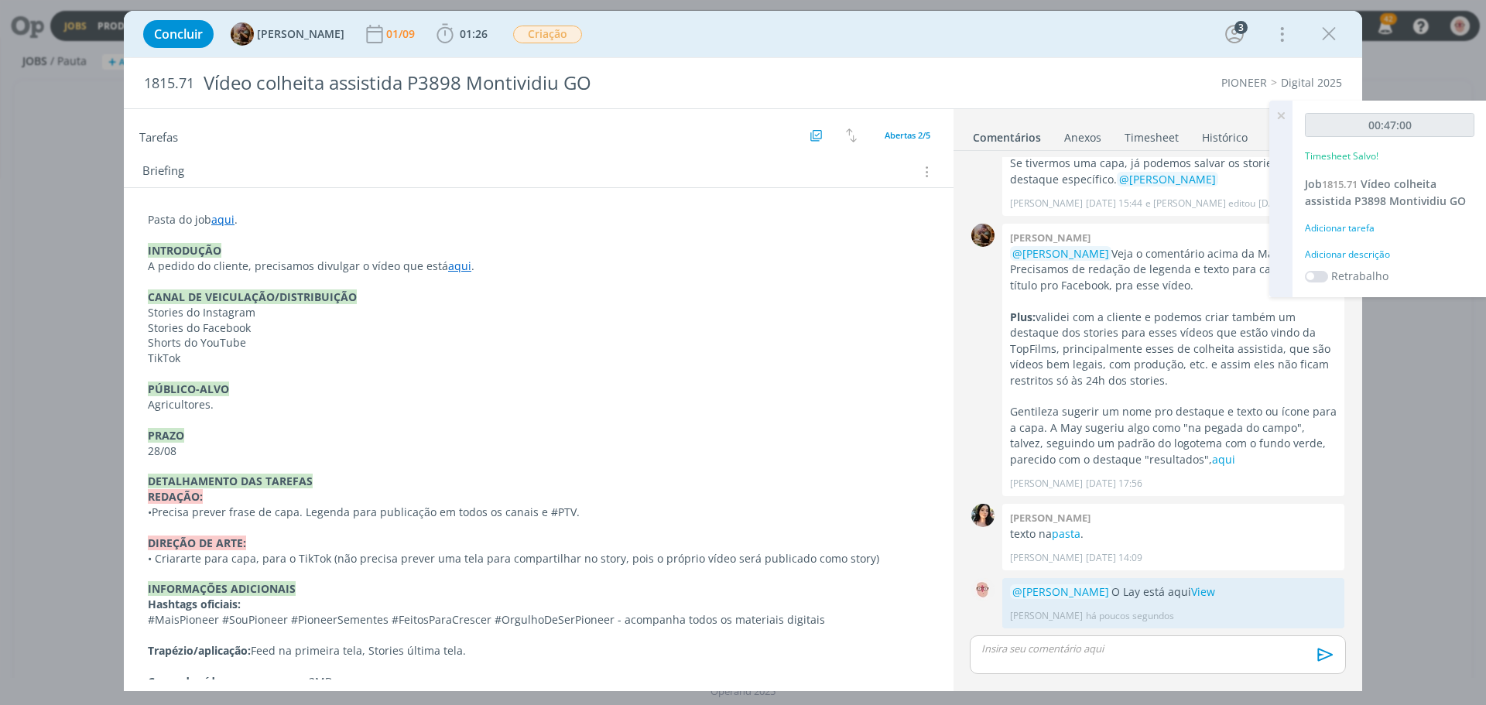
click at [1373, 249] on div "Adicionar descrição" at bounding box center [1390, 255] width 170 height 14
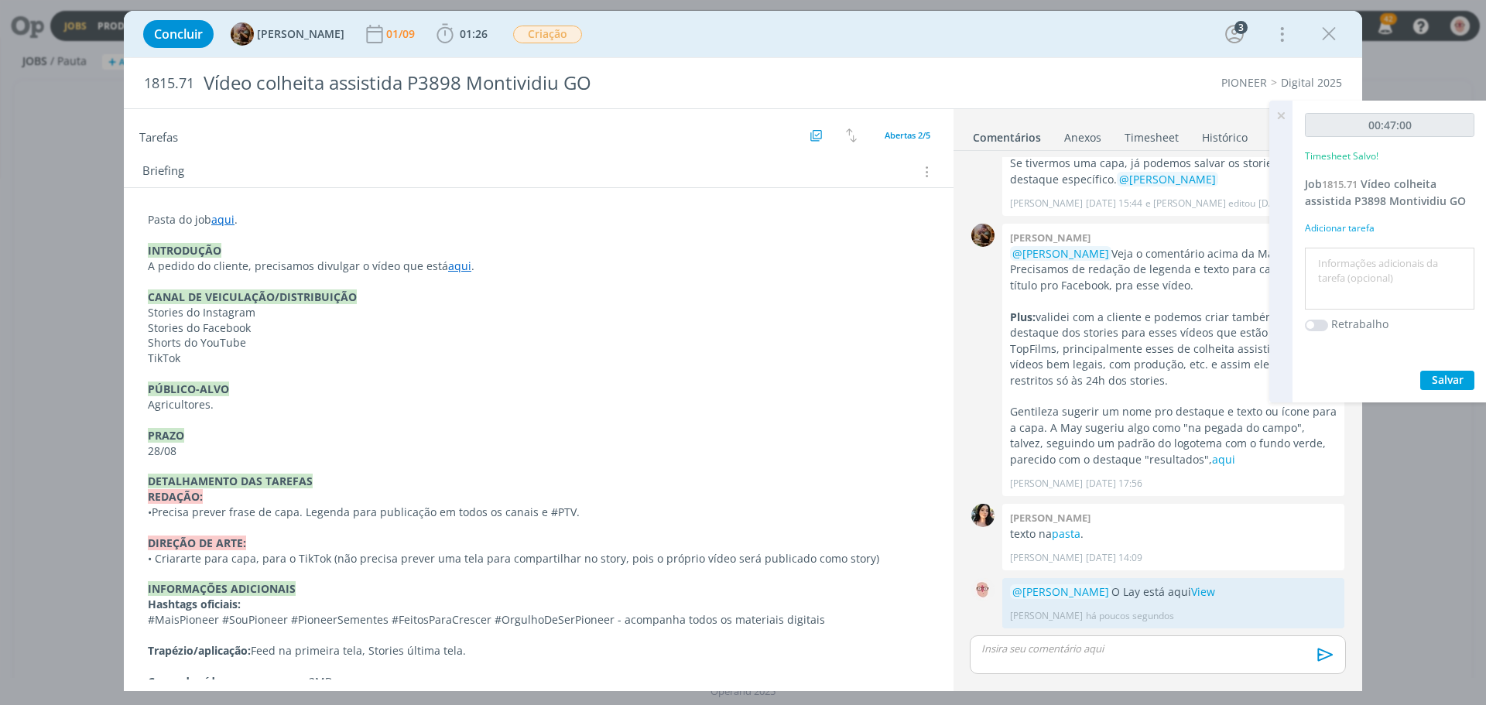
click at [1332, 273] on textarea at bounding box center [1390, 279] width 162 height 55
type textarea "criação"
click at [1438, 384] on span "Salvar" at bounding box center [1448, 379] width 32 height 15
click at [1283, 115] on icon at bounding box center [1281, 116] width 28 height 30
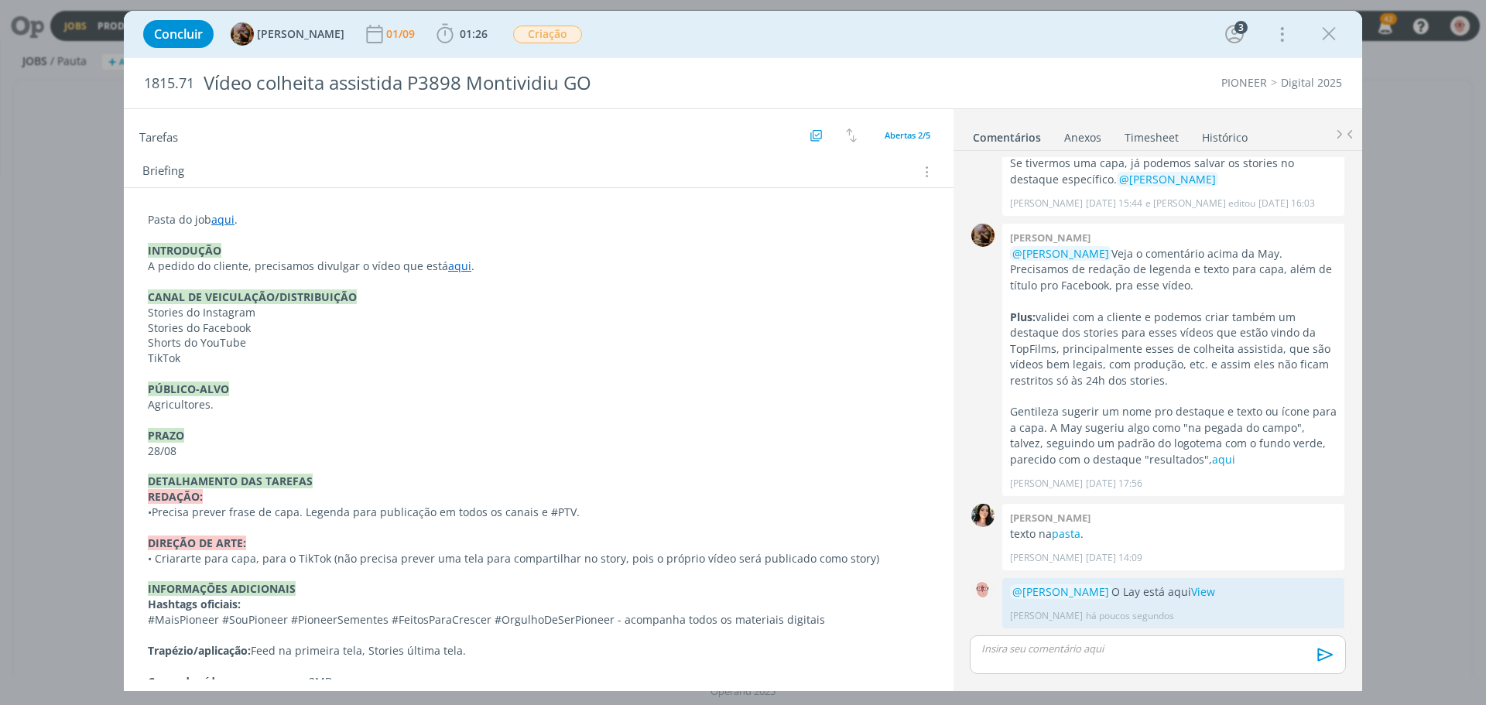
scroll to position [0, 0]
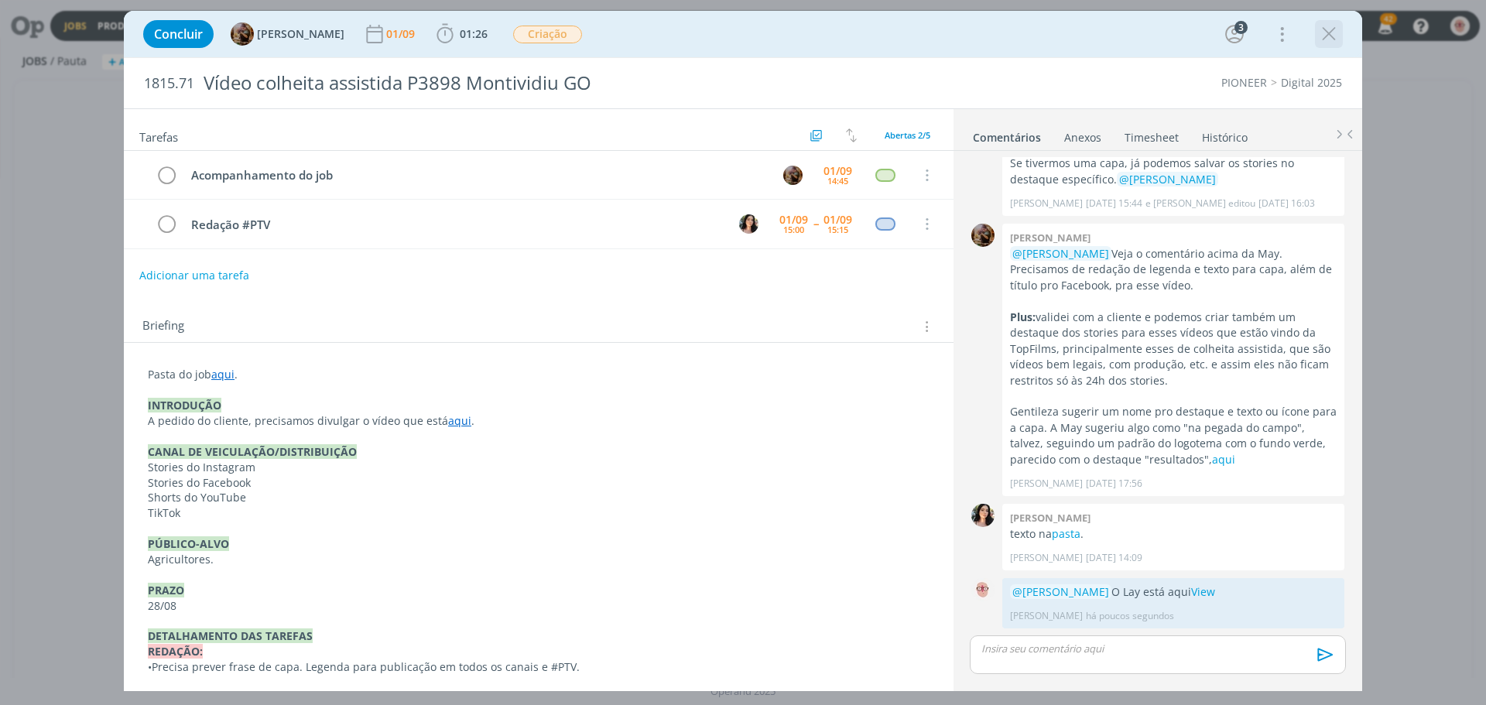
click at [1332, 36] on icon "dialog" at bounding box center [1329, 33] width 23 height 23
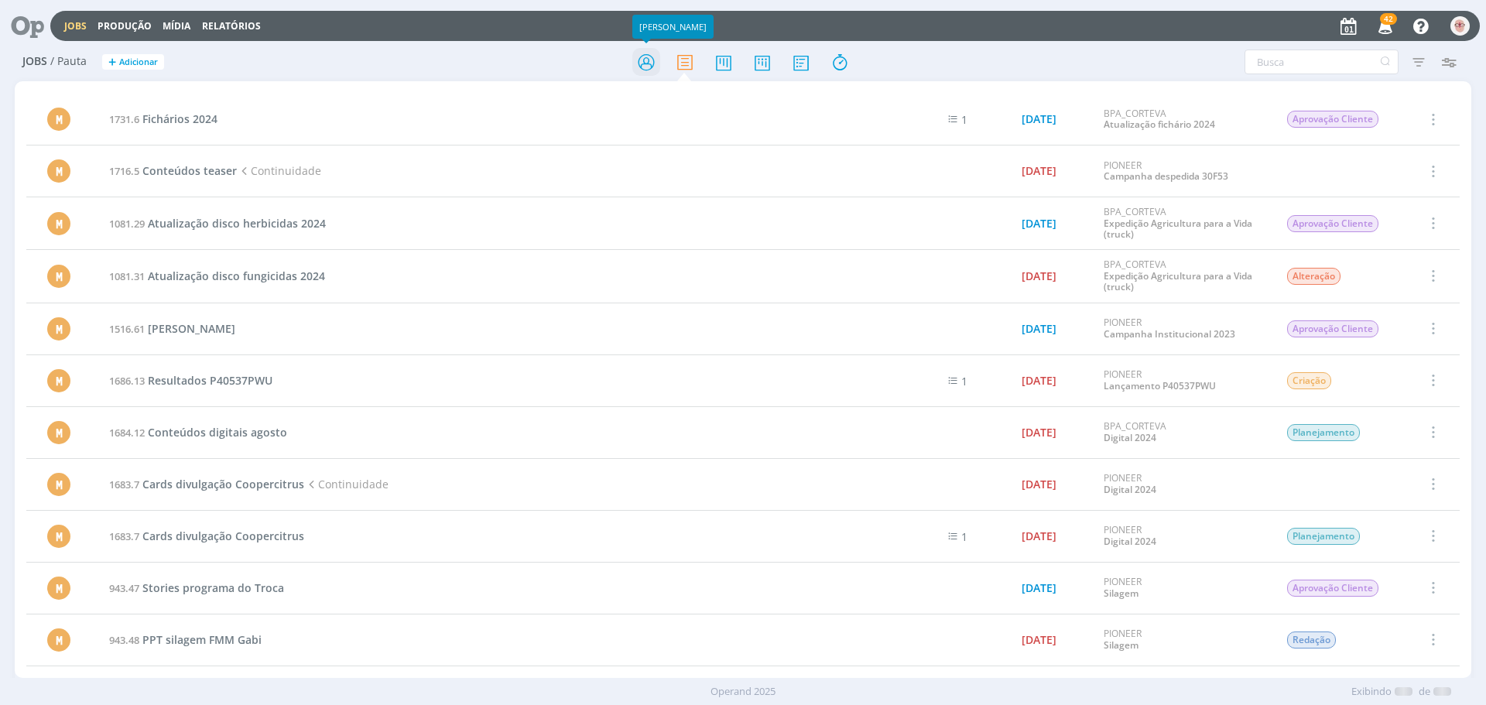
click at [640, 67] on icon at bounding box center [646, 62] width 28 height 30
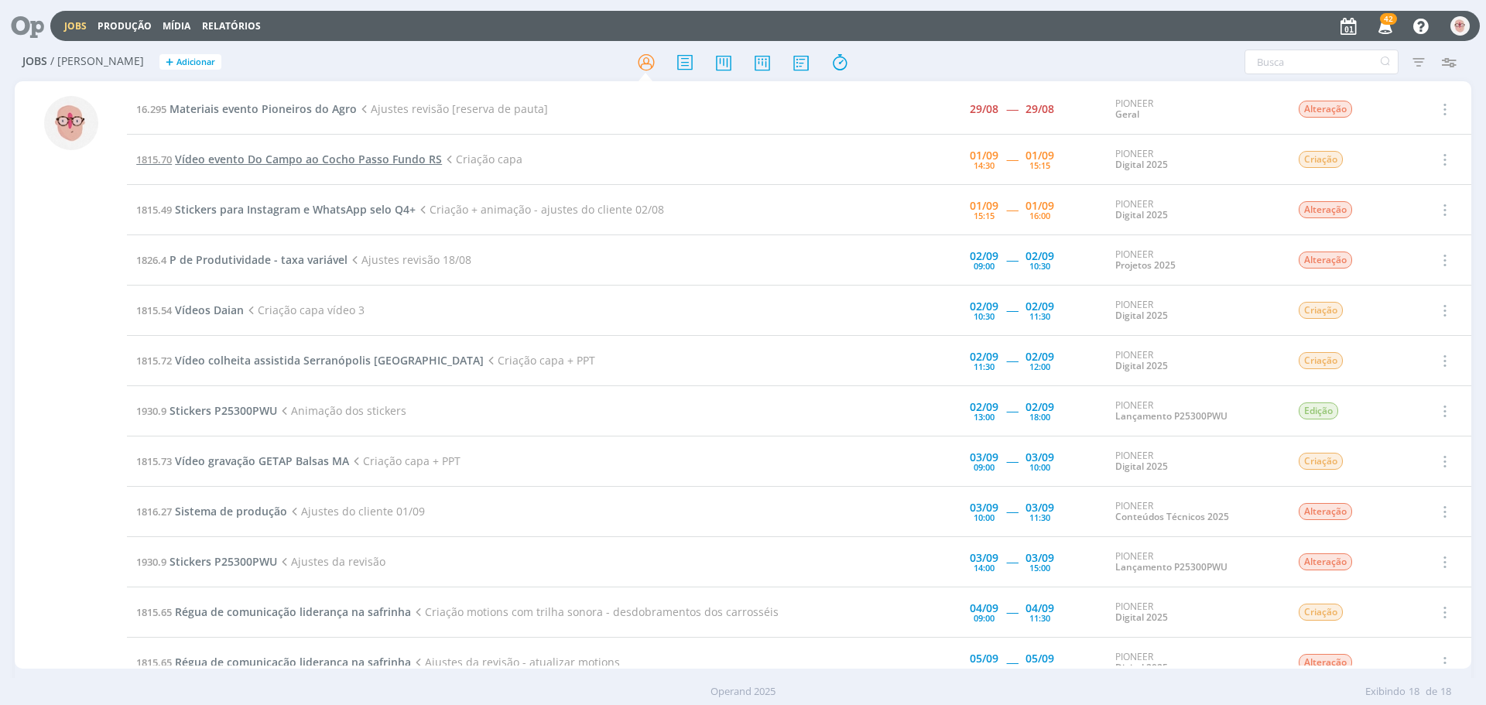
click at [344, 161] on span "Vídeo evento Do Campo ao Cocho Passo Fundo RS" at bounding box center [308, 159] width 267 height 15
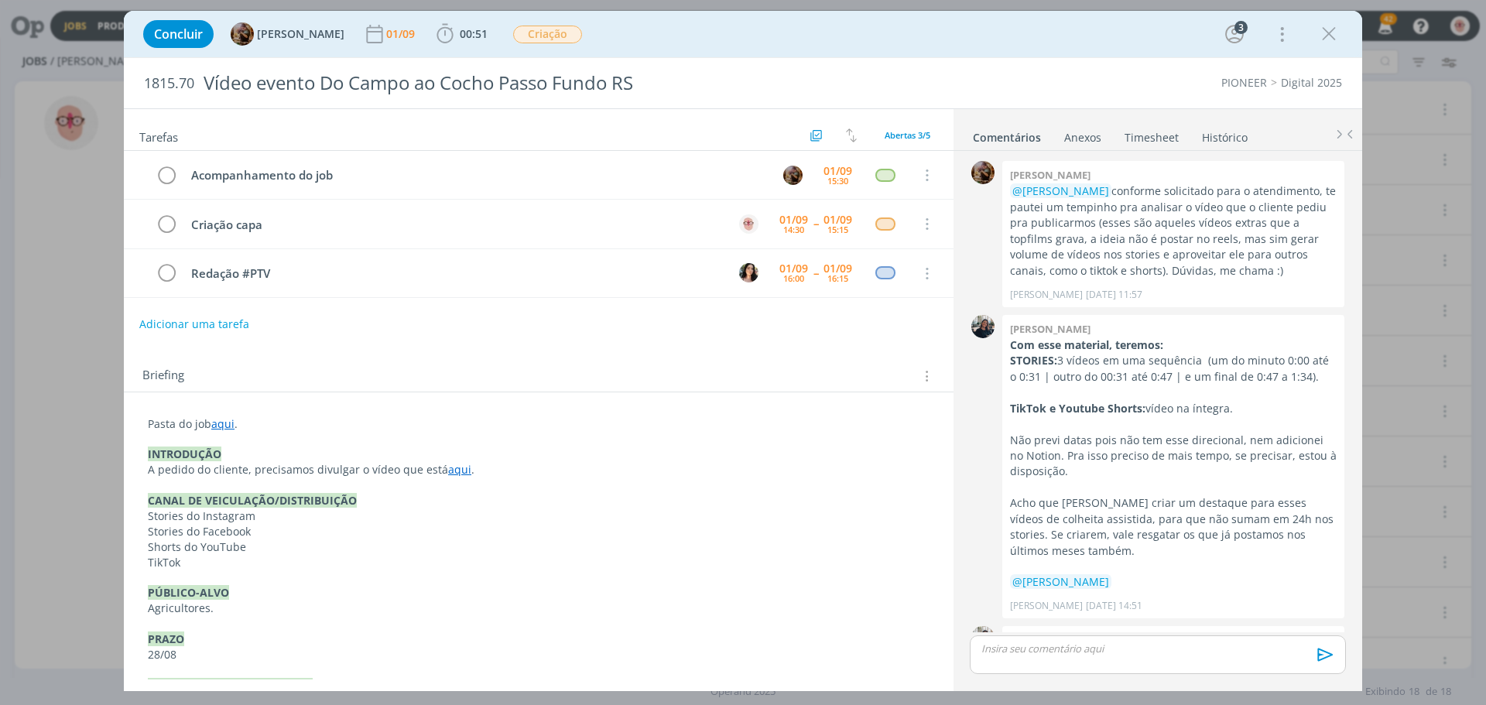
scroll to position [229, 0]
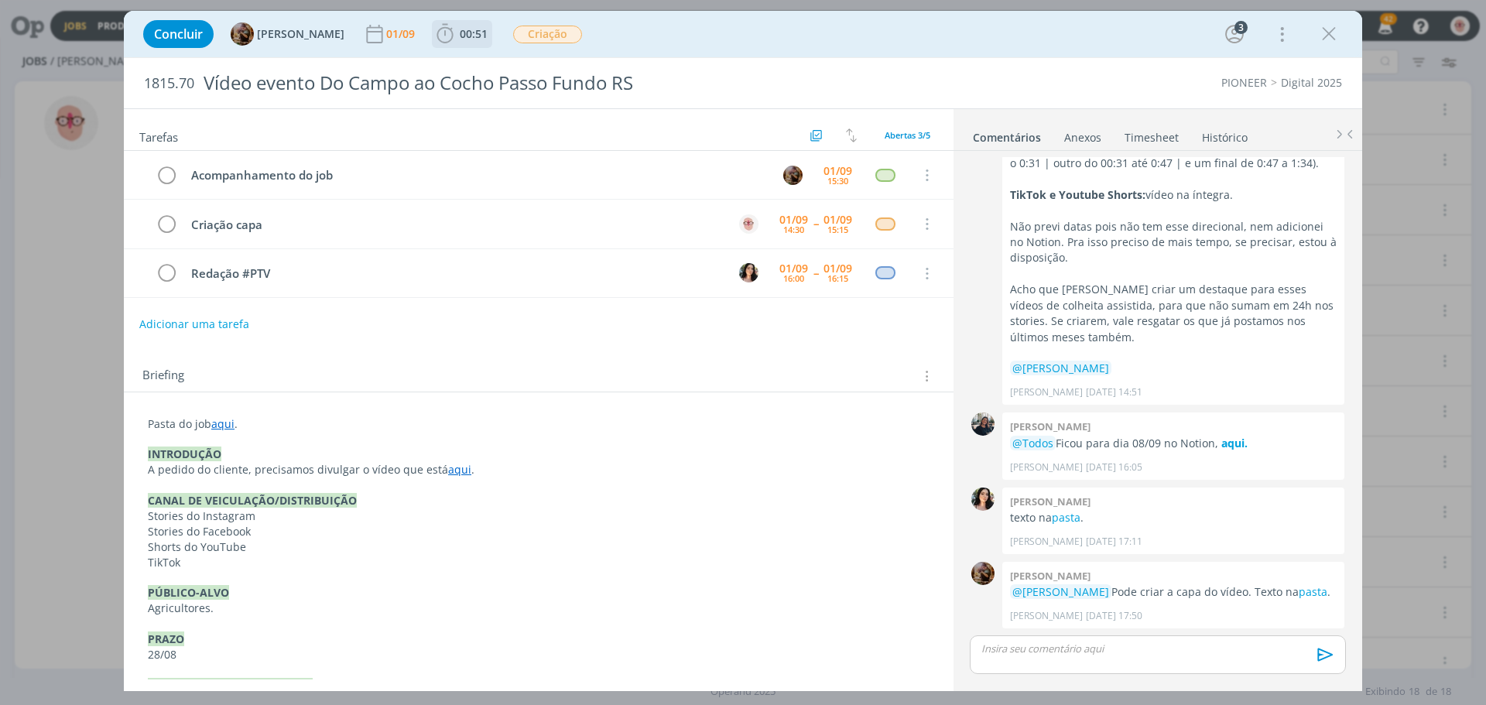
click at [456, 39] on icon "dialog" at bounding box center [445, 33] width 23 height 23
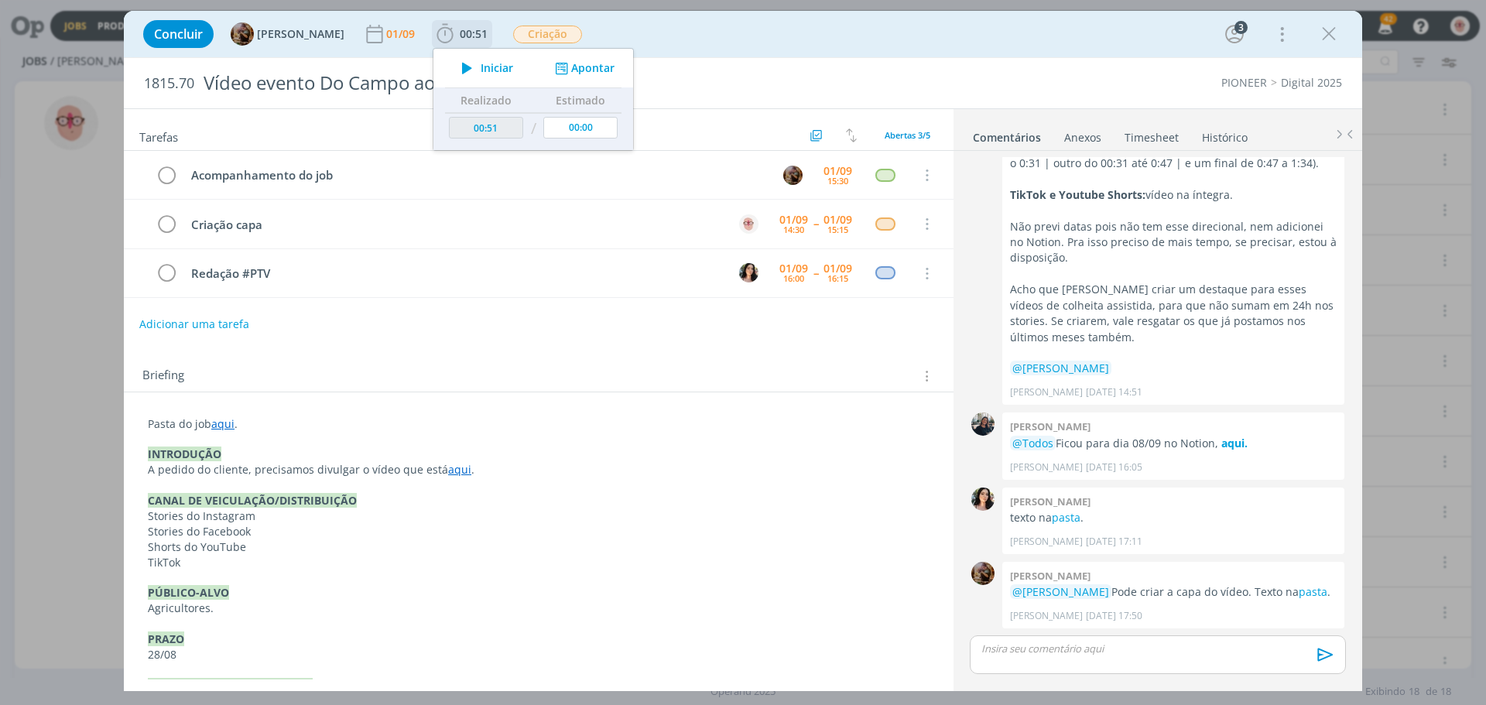
click at [481, 63] on icon "dialog" at bounding box center [467, 68] width 27 height 20
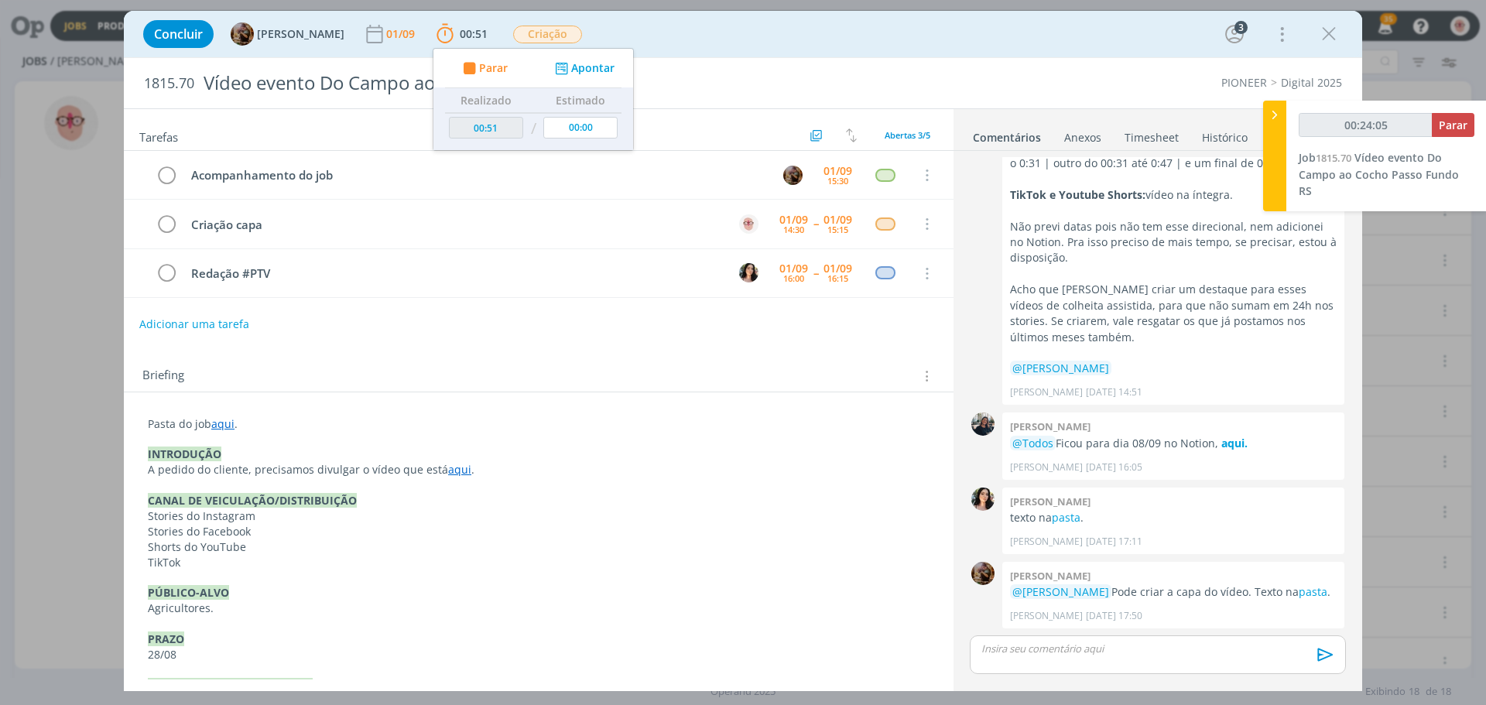
type input "00:24:06"
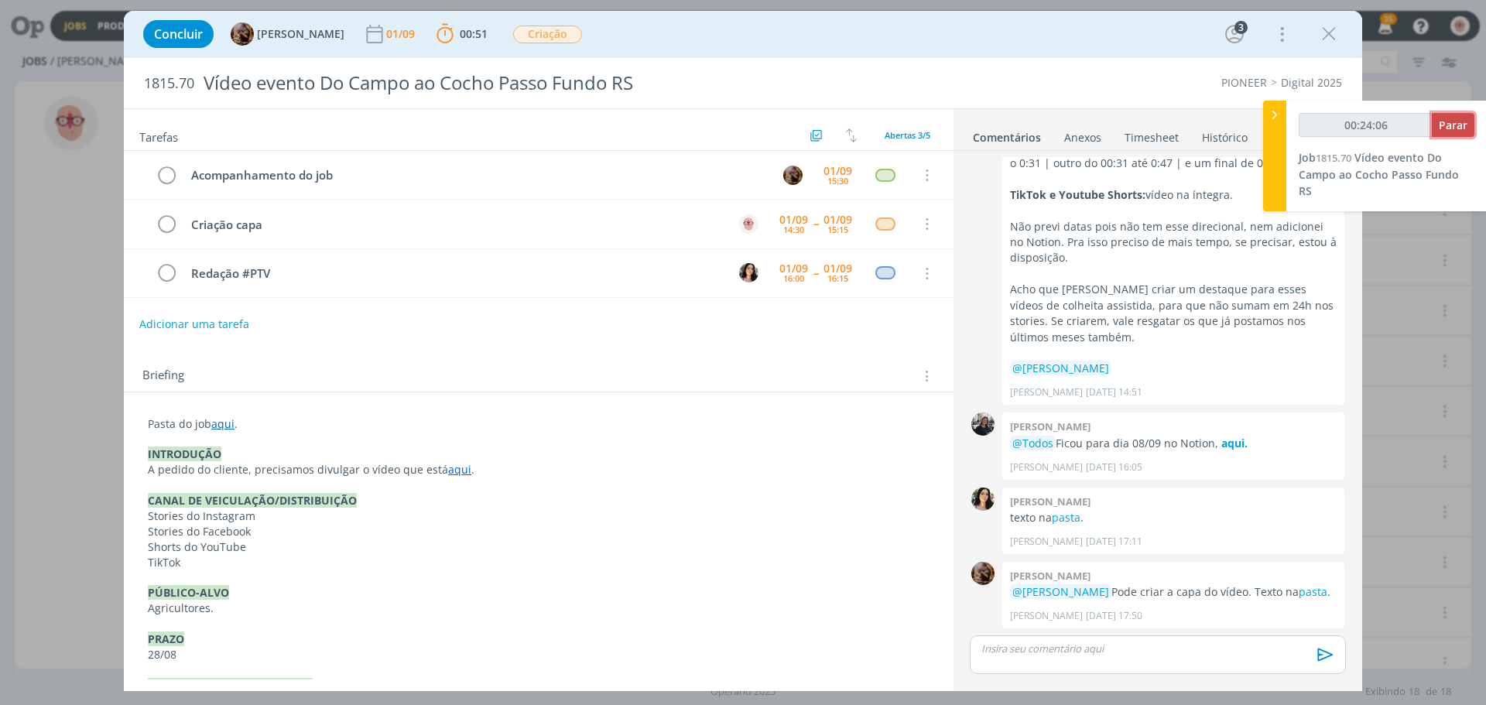
click at [1468, 121] on button "Parar" at bounding box center [1453, 125] width 43 height 24
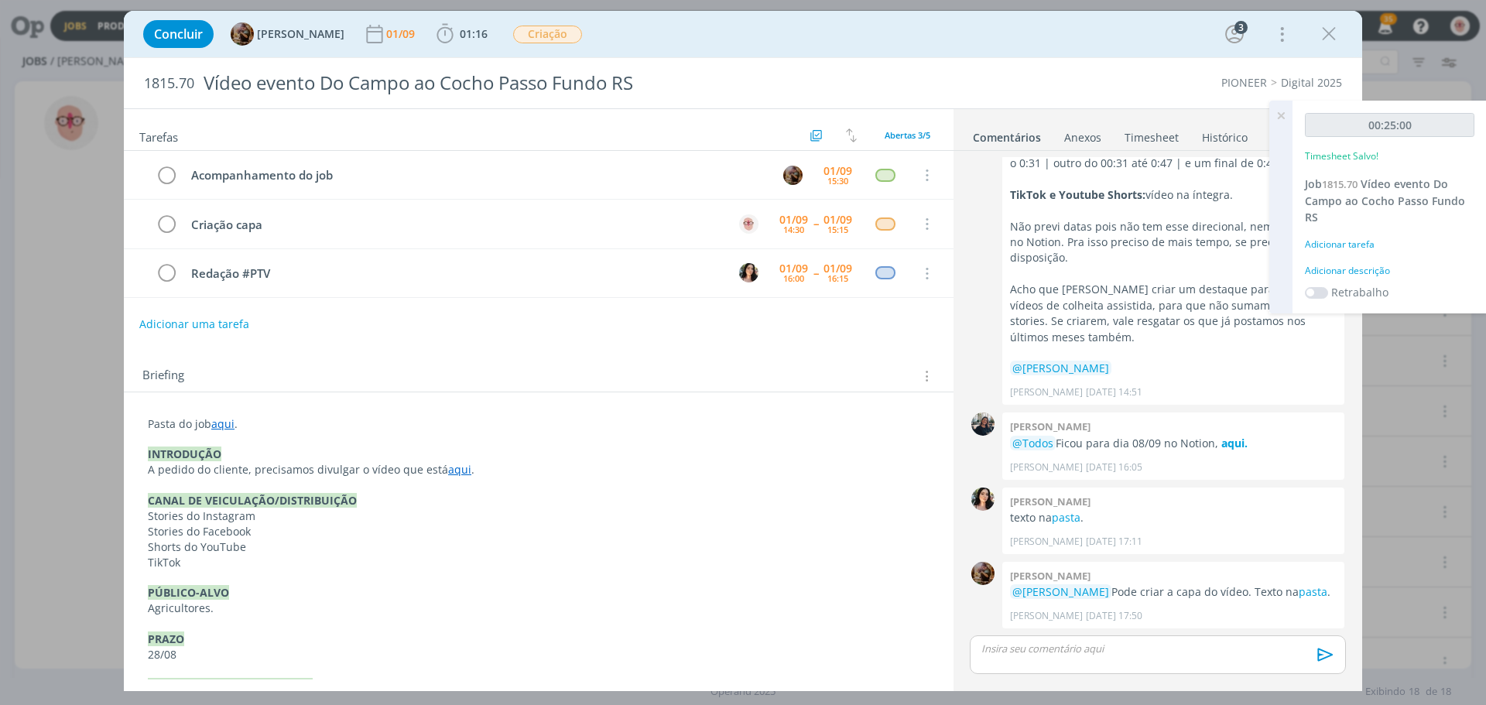
click at [1338, 272] on div "Adicionar descrição" at bounding box center [1390, 271] width 170 height 14
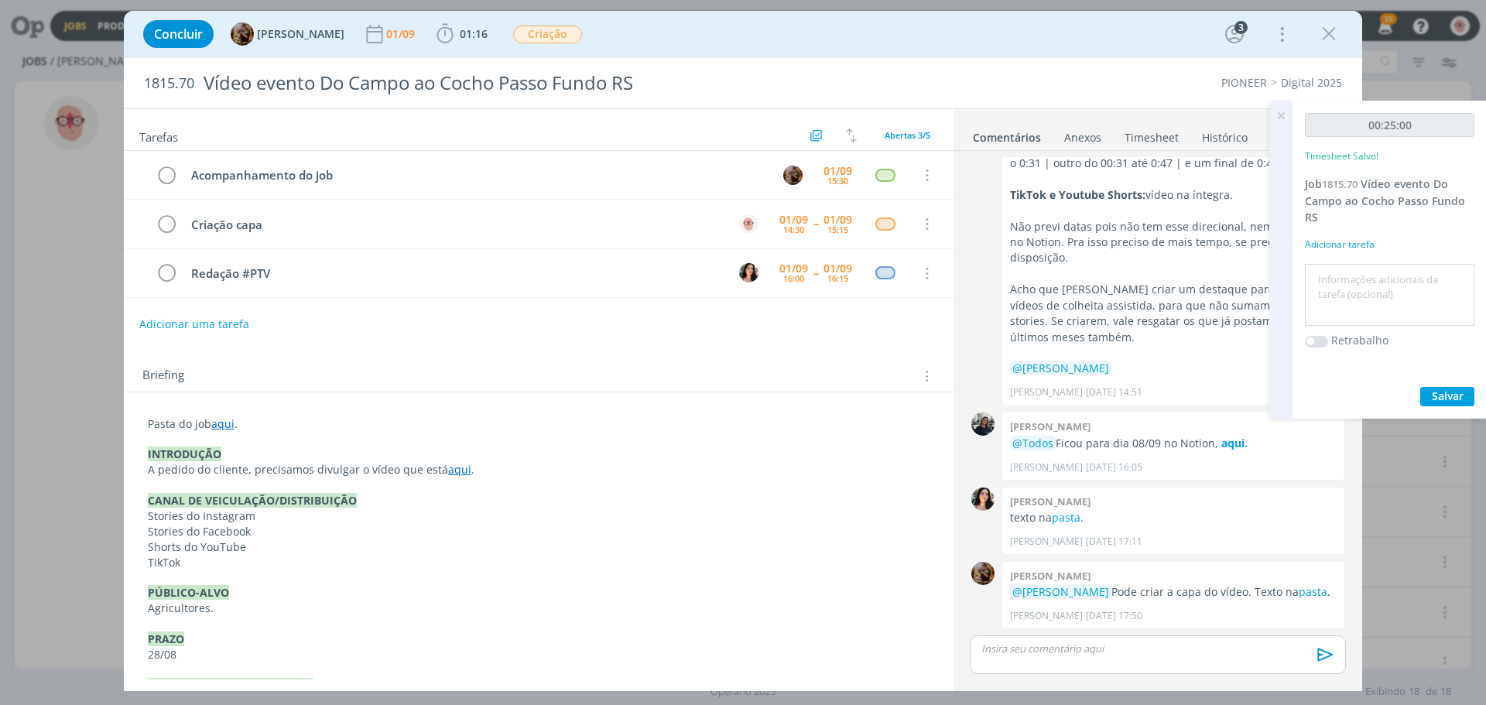
click at [1335, 283] on textarea at bounding box center [1390, 295] width 162 height 55
type textarea "Criação"
click at [1436, 396] on span "Salvar" at bounding box center [1448, 396] width 32 height 15
click at [1283, 110] on icon at bounding box center [1281, 116] width 28 height 30
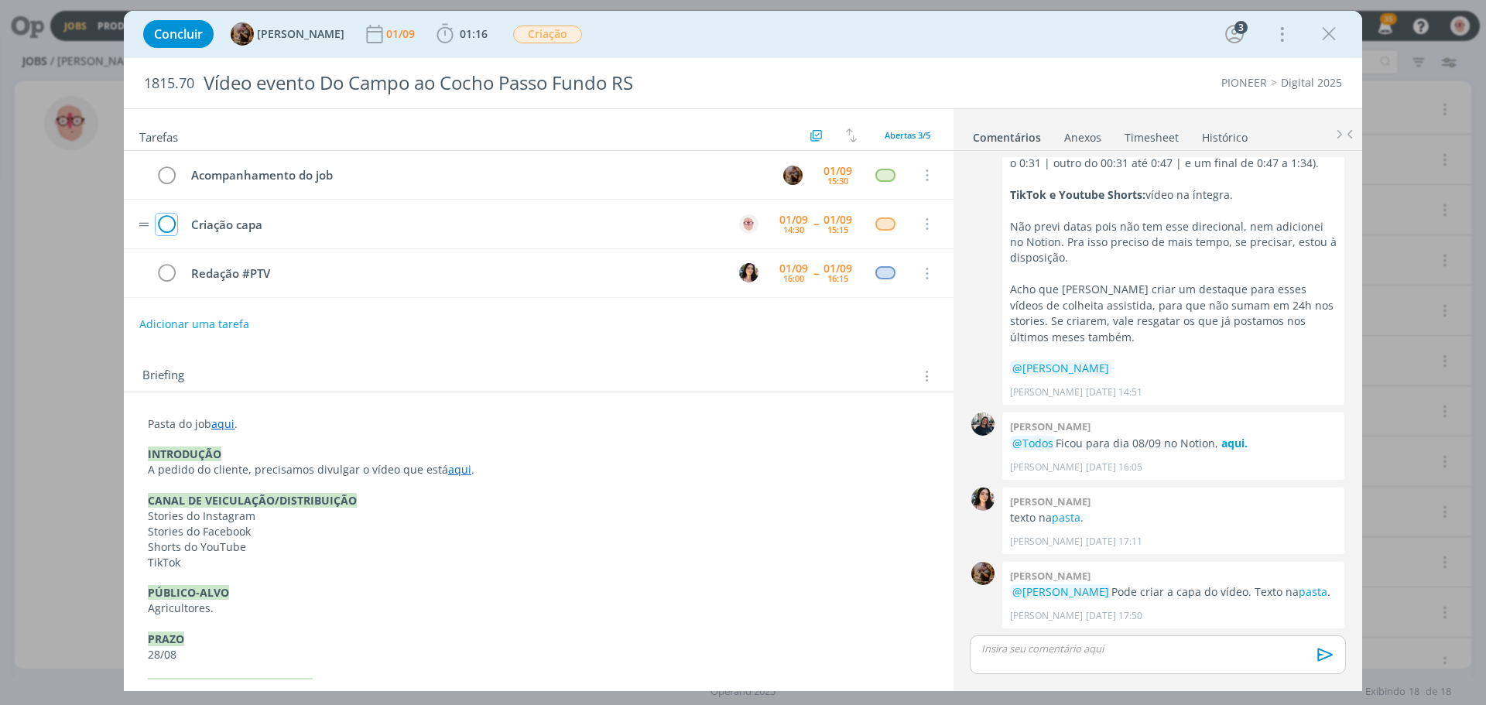
click at [173, 222] on icon "dialog" at bounding box center [167, 224] width 22 height 23
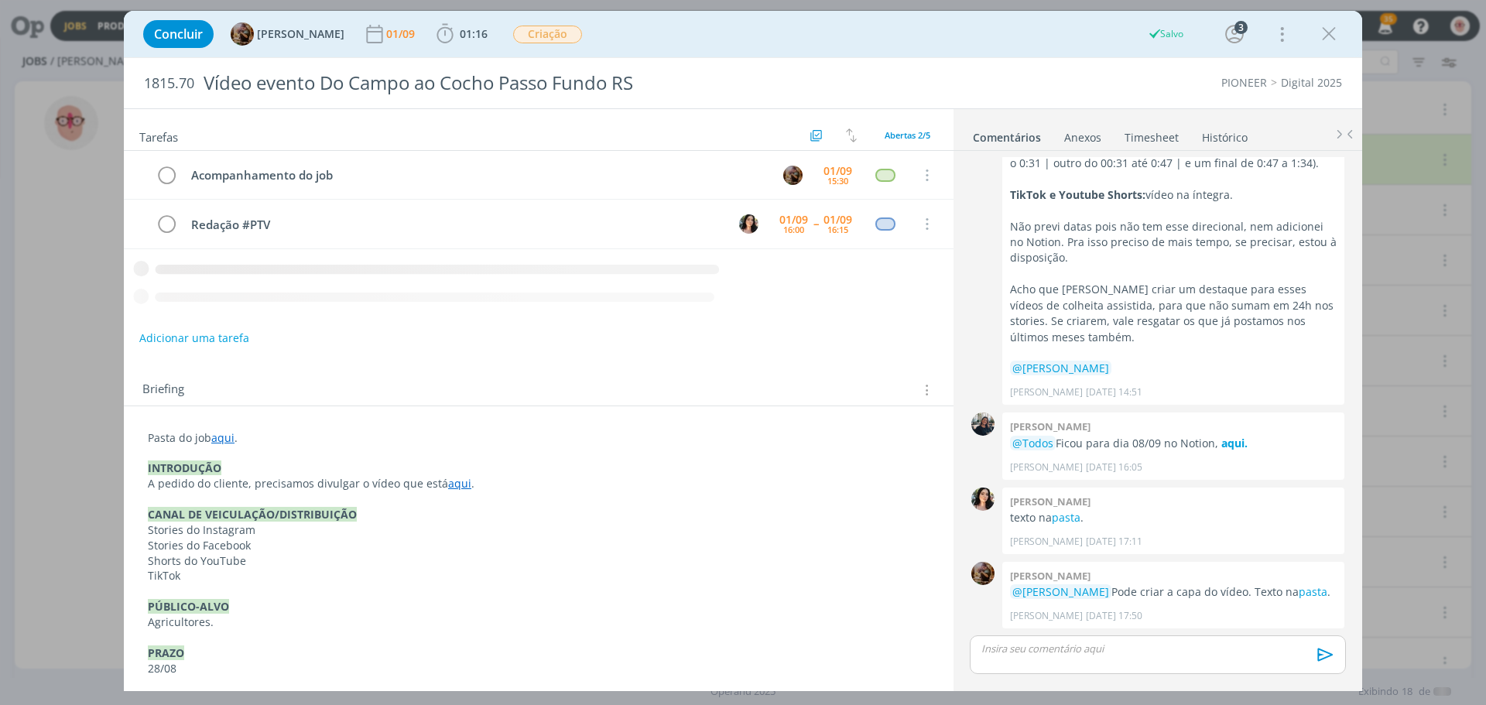
click at [1046, 653] on p "dialog" at bounding box center [1157, 649] width 351 height 14
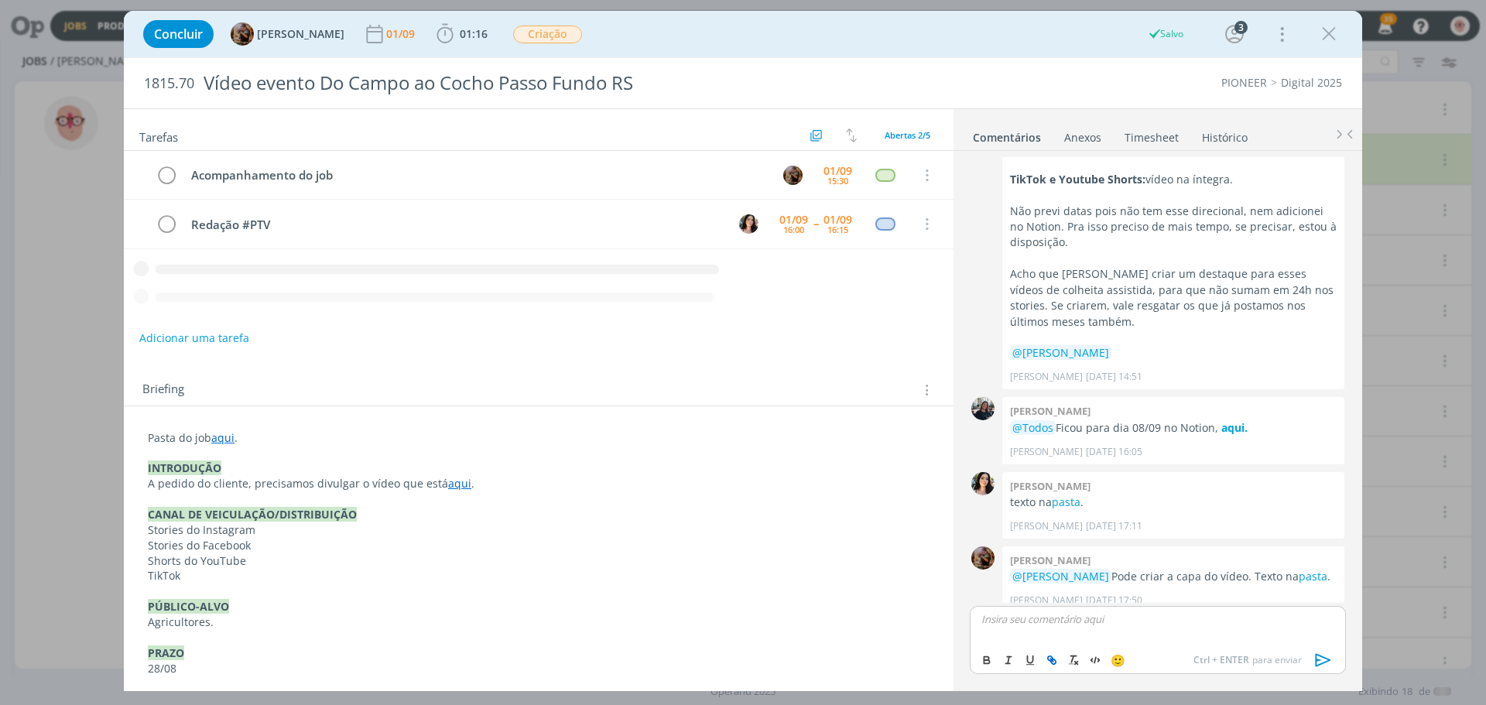
scroll to position [259, 0]
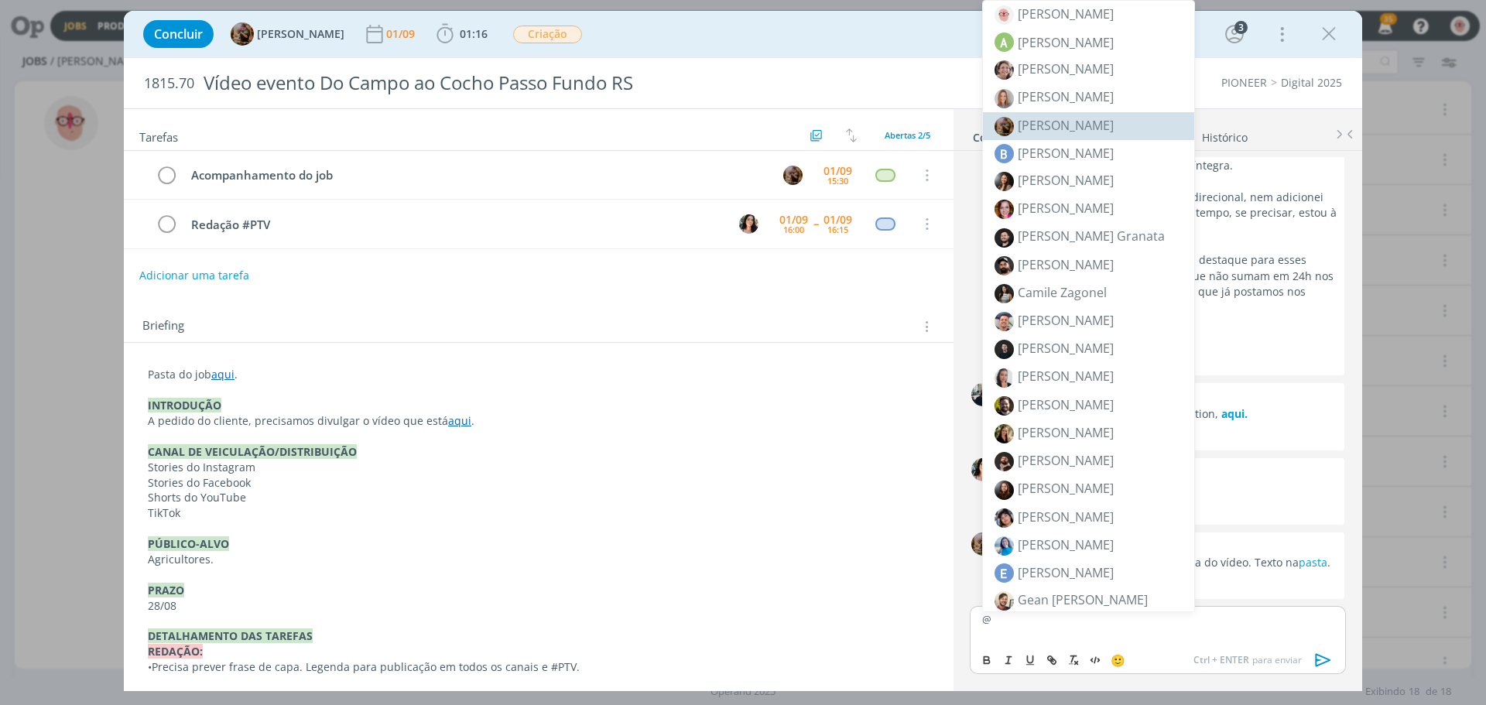
click at [1049, 118] on span "[PERSON_NAME]" at bounding box center [1066, 125] width 96 height 17
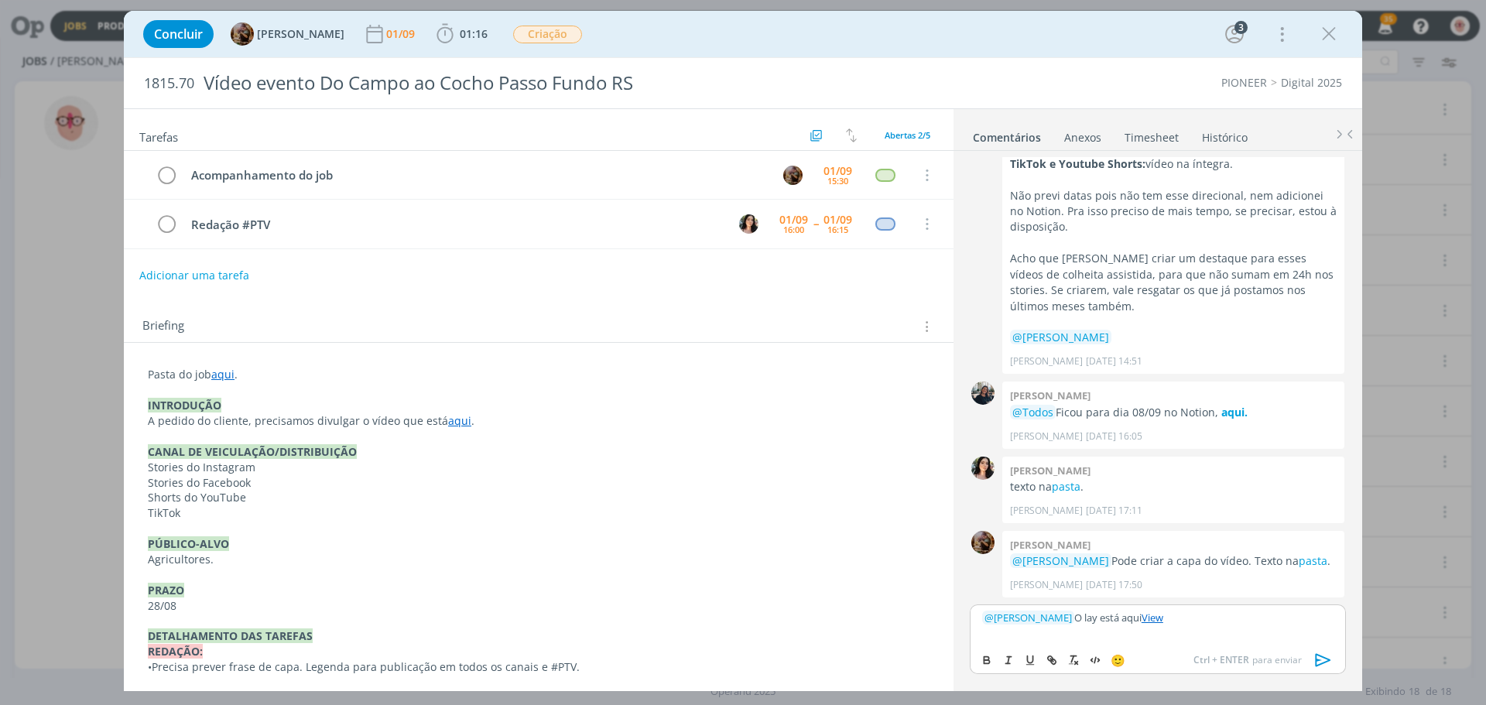
click at [1321, 663] on icon "dialog" at bounding box center [1323, 660] width 23 height 23
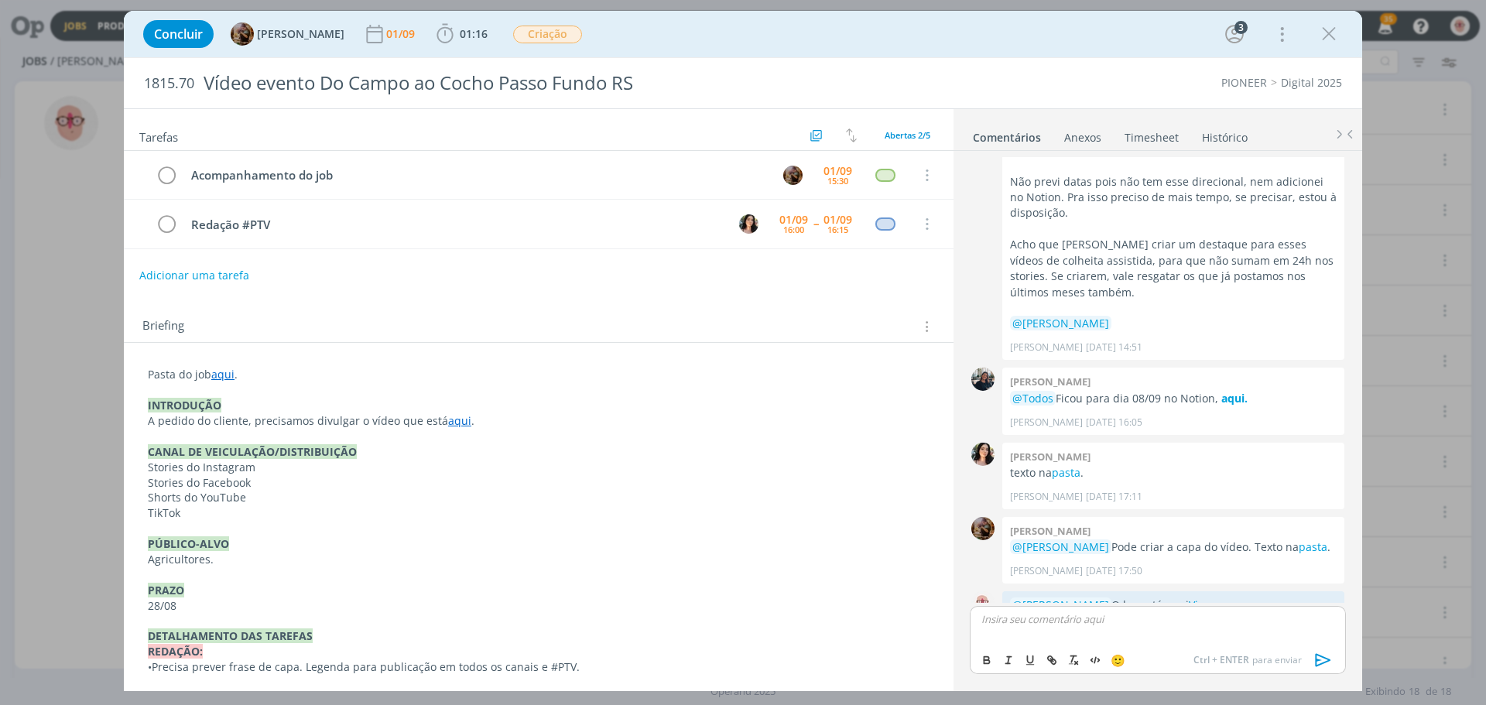
scroll to position [333, 0]
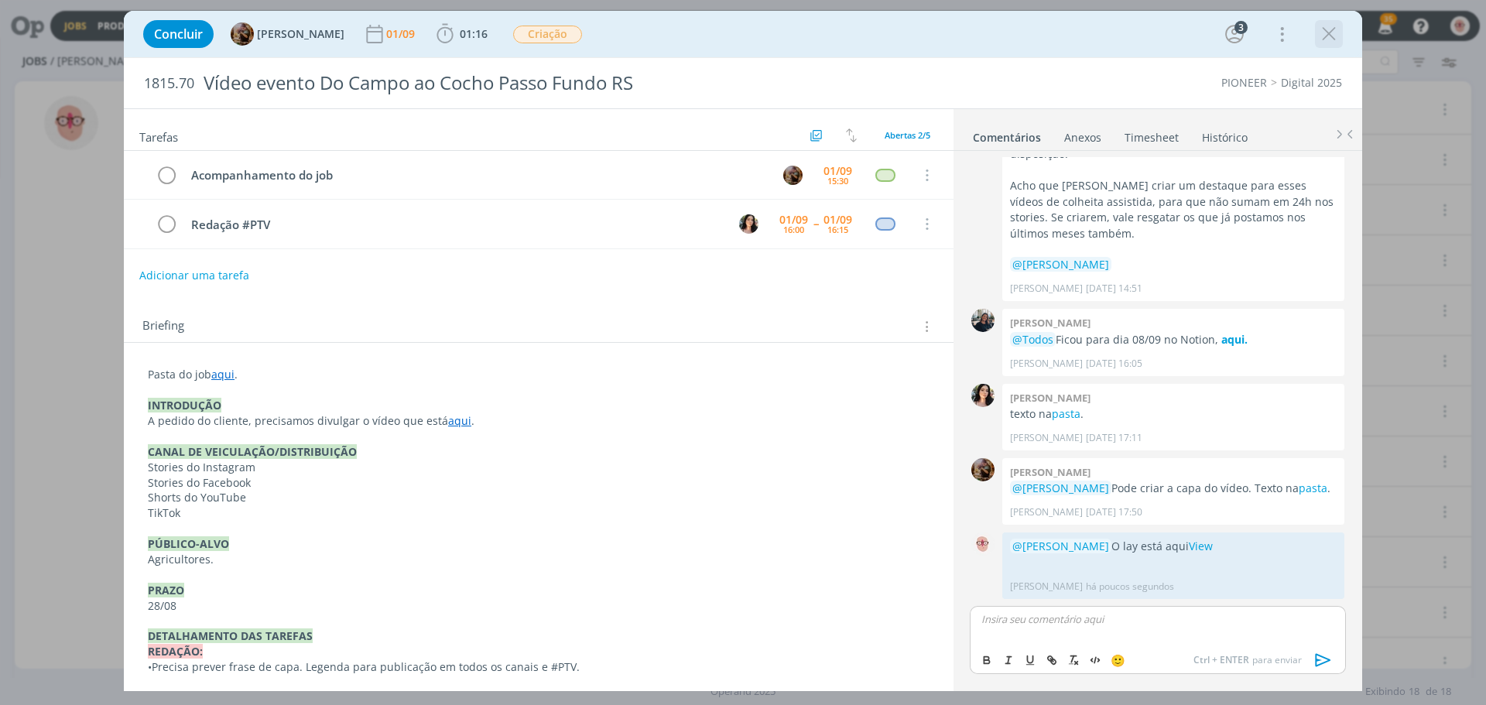
click at [1328, 33] on icon "dialog" at bounding box center [1329, 33] width 23 height 23
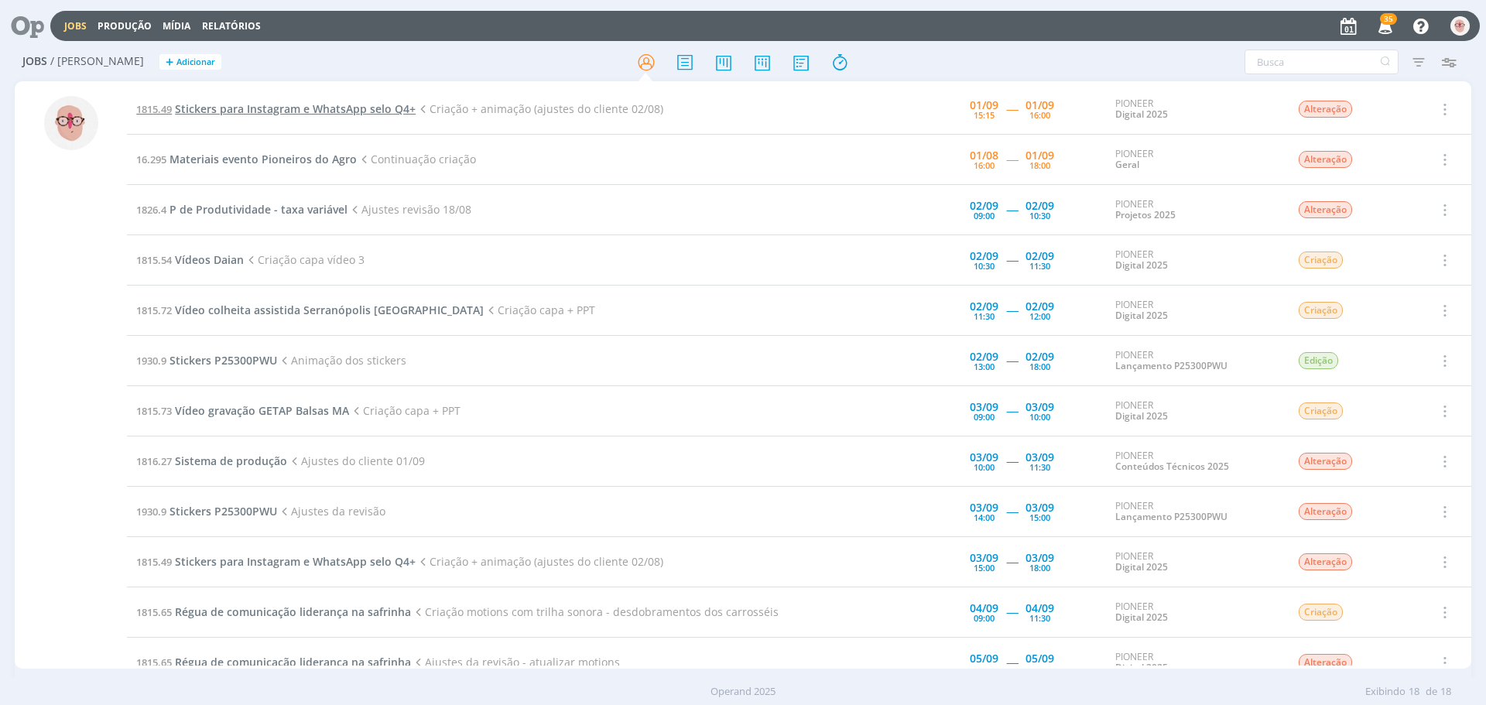
click at [315, 108] on span "Stickers para Instagram e WhatsApp selo Q4+" at bounding box center [295, 108] width 241 height 15
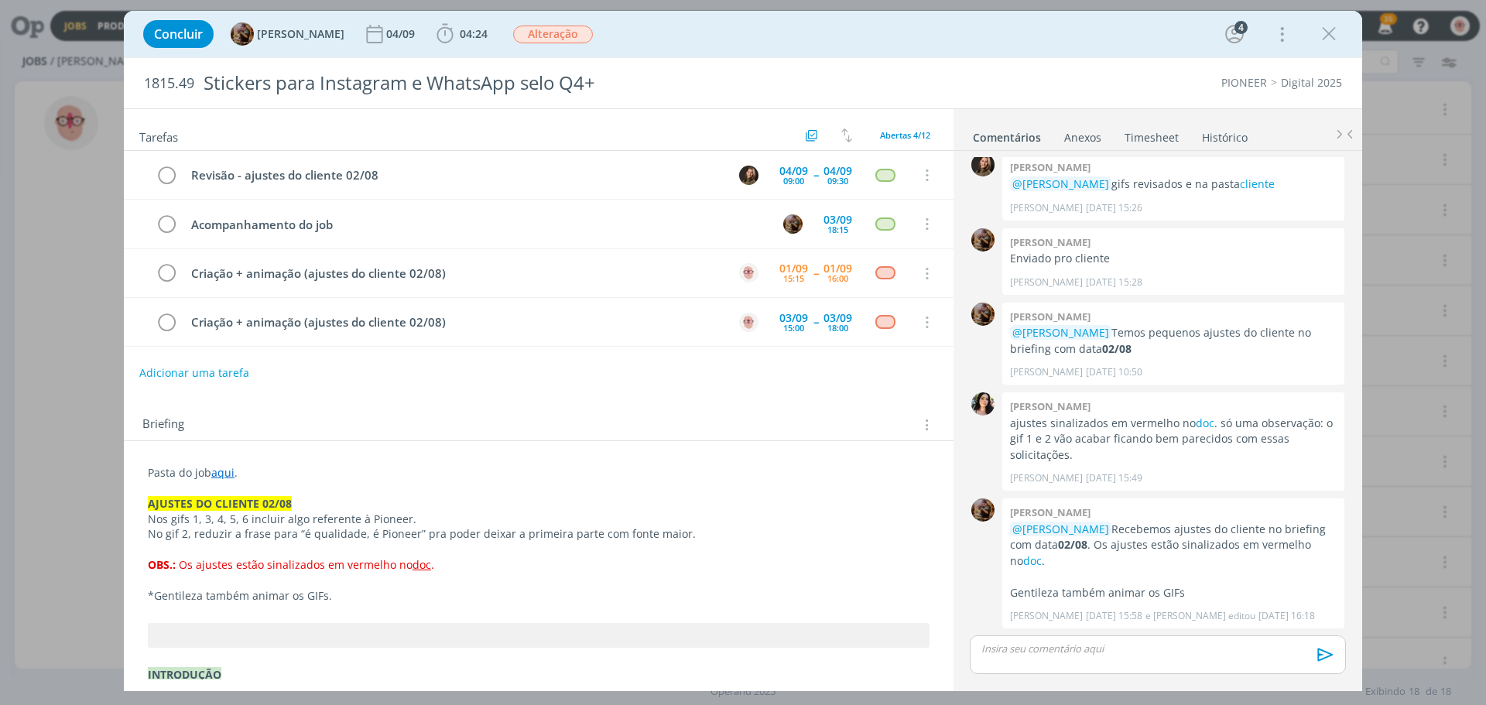
scroll to position [77, 0]
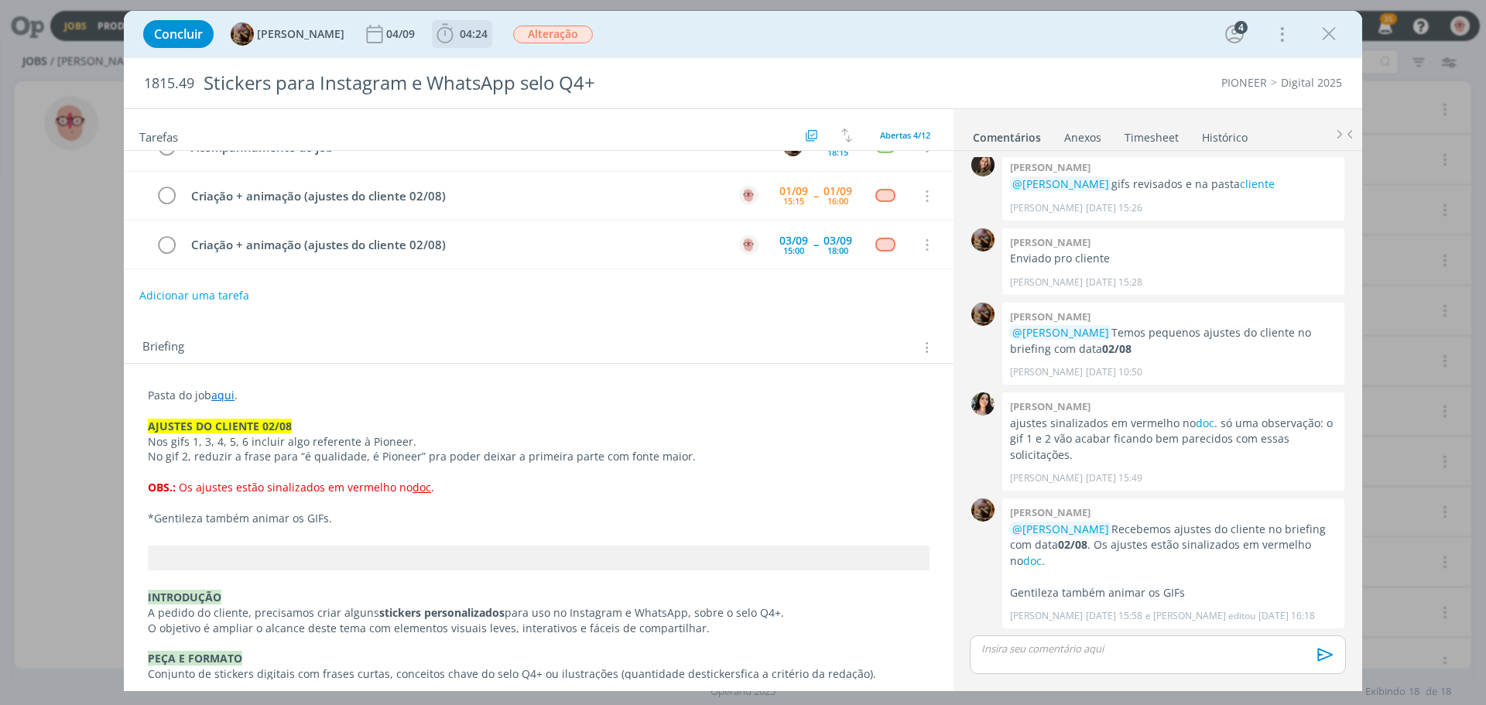
click at [456, 39] on icon "dialog" at bounding box center [445, 33] width 23 height 23
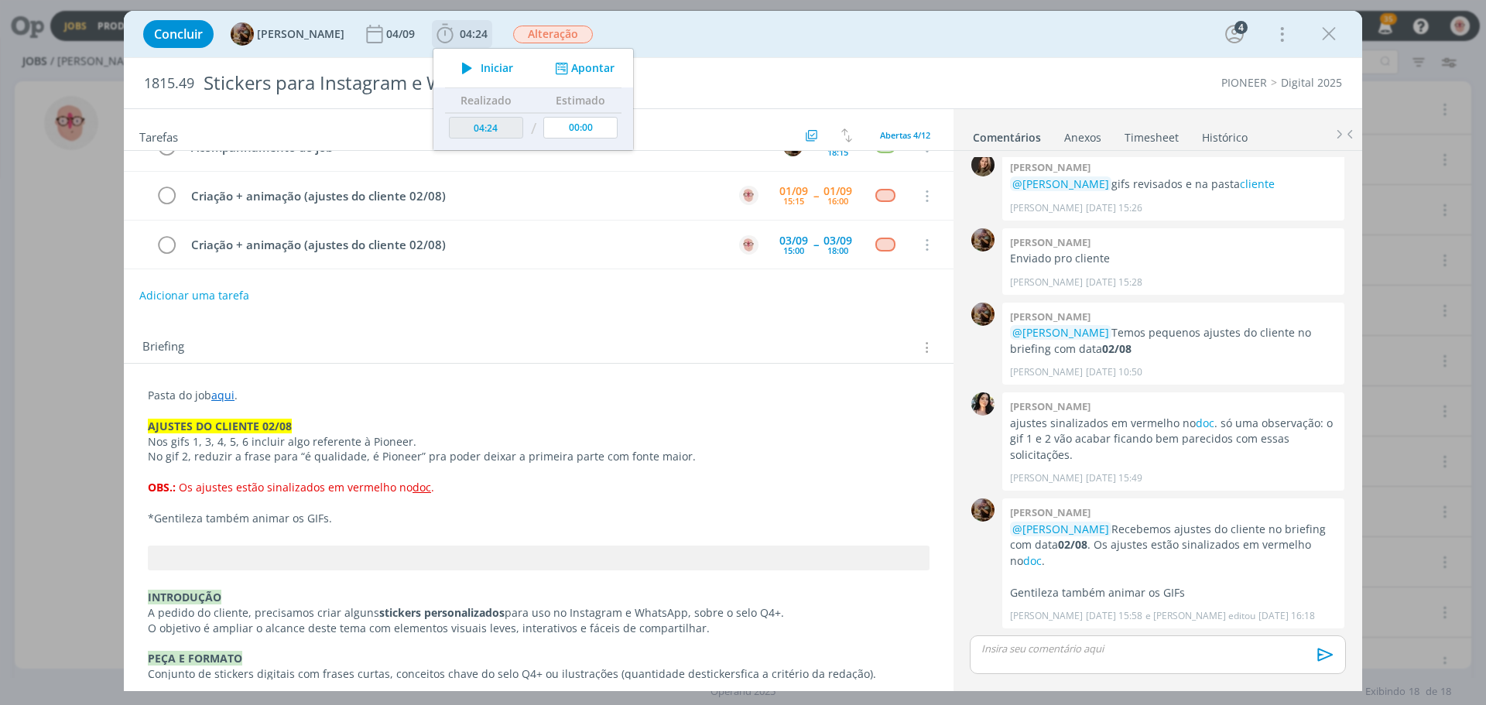
click at [480, 68] on icon "dialog" at bounding box center [467, 68] width 27 height 20
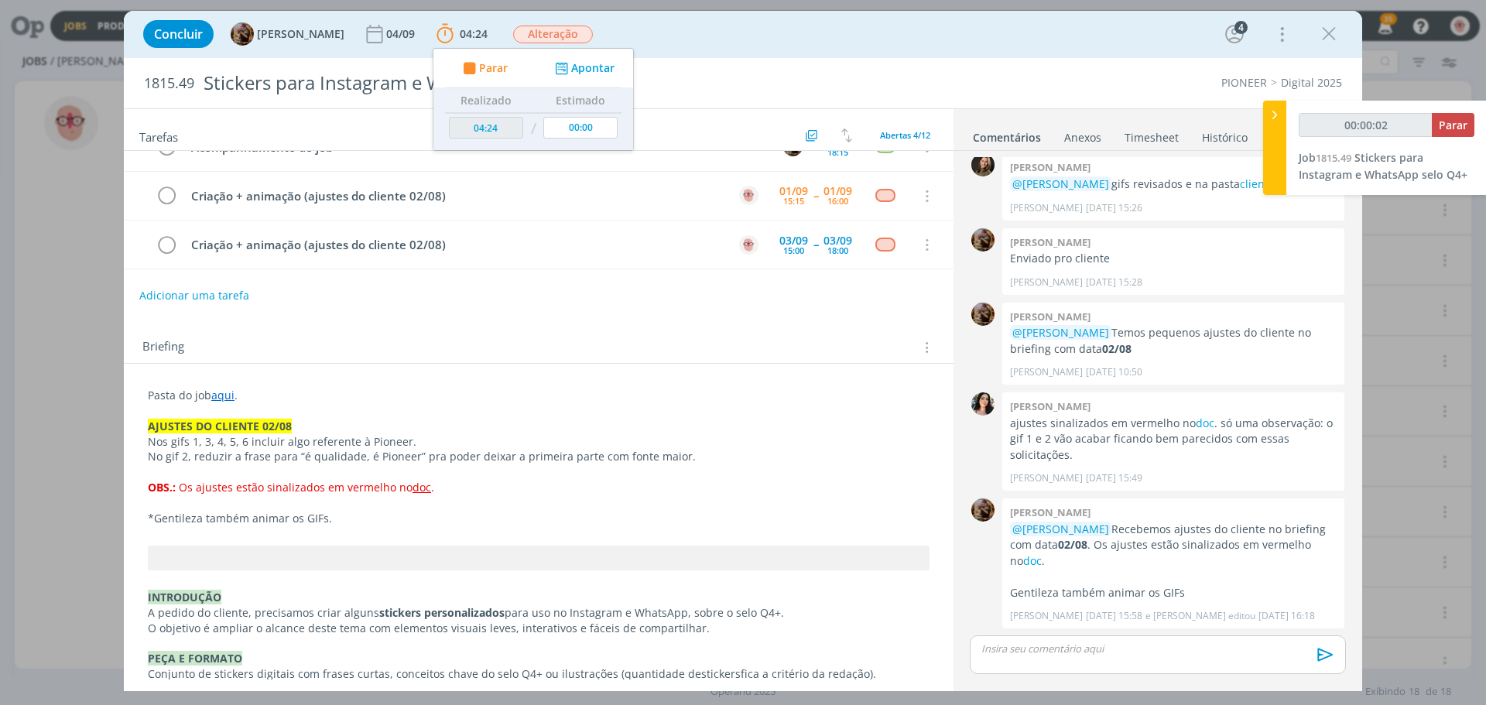
scroll to position [0, 0]
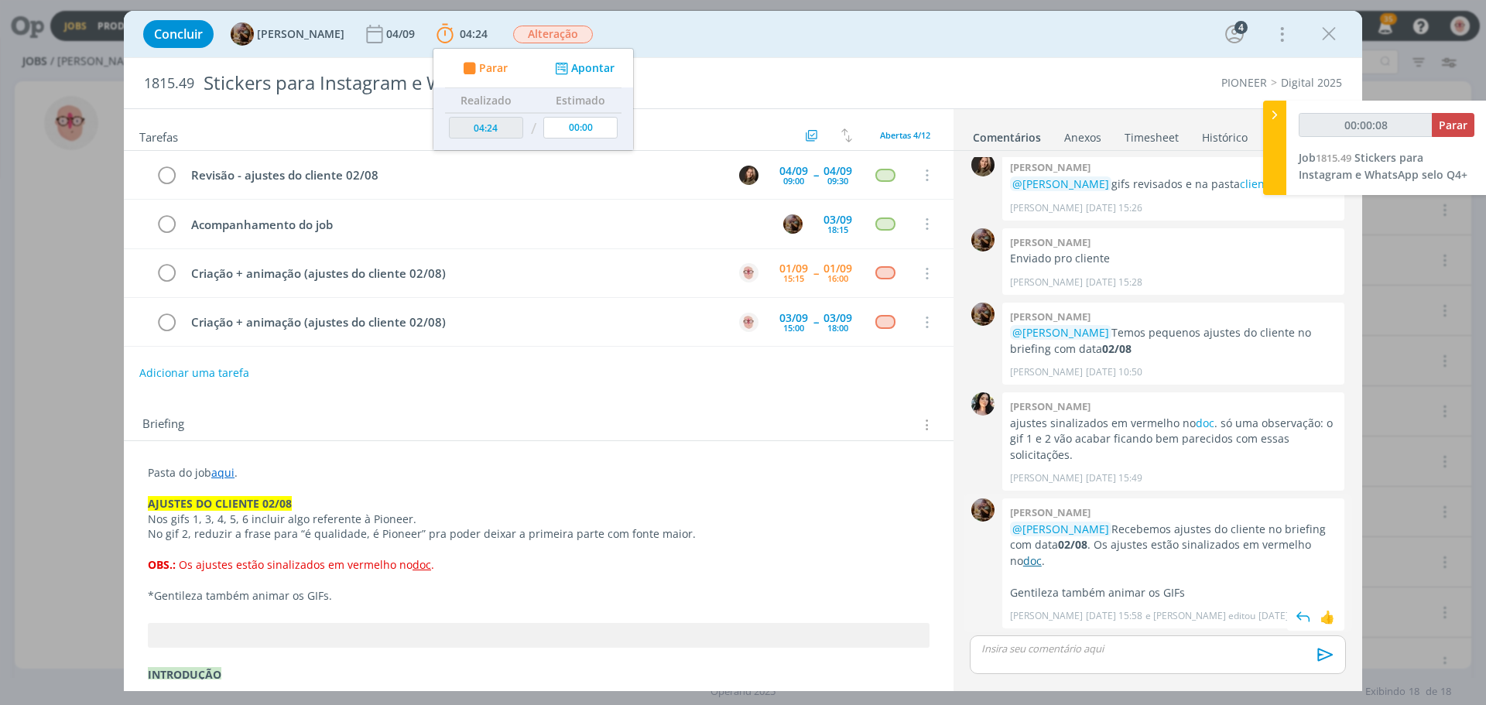
click at [1038, 563] on link "doc" at bounding box center [1032, 560] width 19 height 15
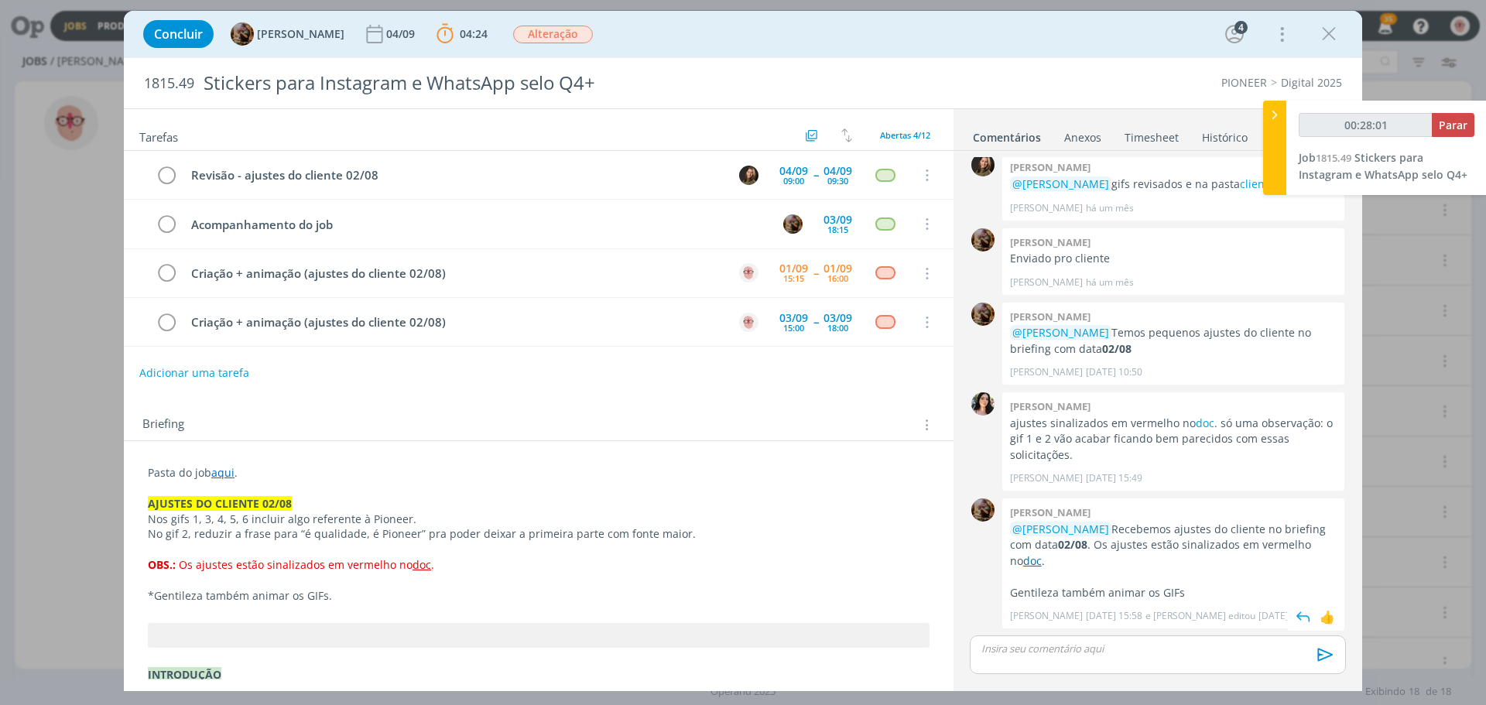
type input "00:29:01"
